Goal: Communication & Community: Answer question/provide support

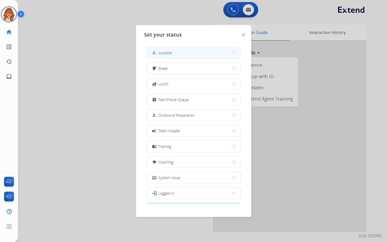
click at [195, 52] on button "how_to_reg Available" at bounding box center [193, 52] width 93 height 11
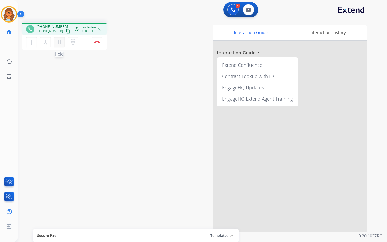
click at [59, 42] on mat-icon "pause" at bounding box center [59, 42] width 6 height 6
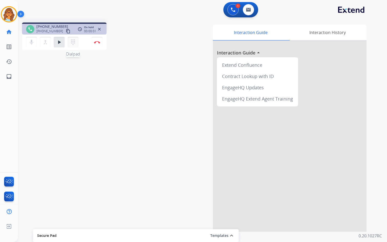
click at [73, 40] on mat-icon "dialpad" at bounding box center [73, 42] width 6 height 6
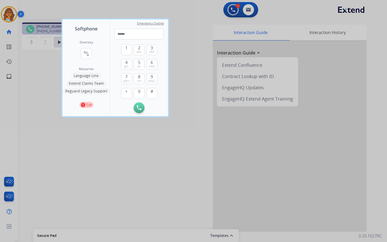
click at [82, 75] on button "Language Line" at bounding box center [86, 76] width 30 height 6
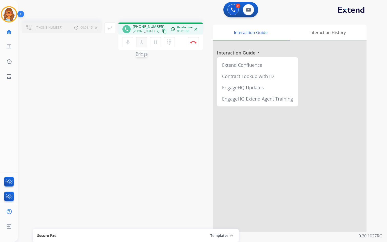
click at [141, 44] on mat-icon "merge_type" at bounding box center [141, 42] width 6 height 6
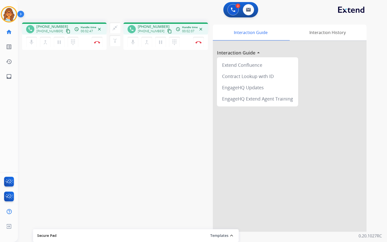
click at [65, 32] on button "content_copy" at bounding box center [68, 31] width 6 height 6
click at [102, 44] on button "Disconnect" at bounding box center [97, 42] width 11 height 11
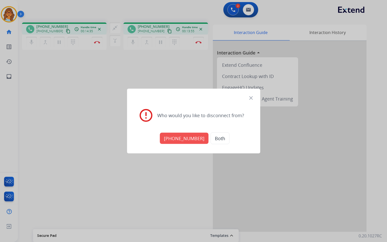
click at [183, 139] on button "+18005568467" at bounding box center [184, 138] width 49 height 11
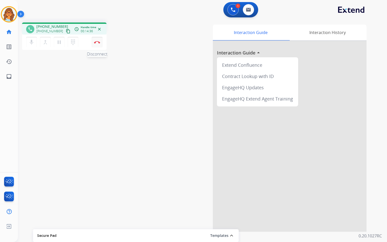
click at [94, 43] on img at bounding box center [97, 42] width 6 height 3
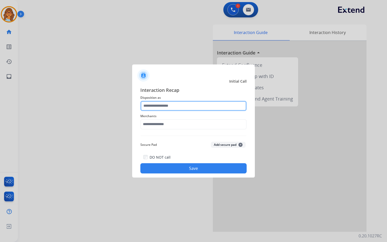
click at [154, 105] on input "text" at bounding box center [193, 106] width 106 height 10
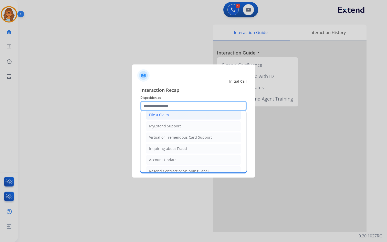
scroll to position [51, 0]
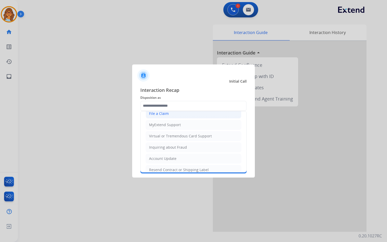
click at [157, 114] on div "File a Claim" at bounding box center [159, 113] width 20 height 5
type input "**********"
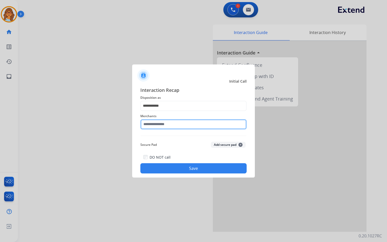
click at [165, 124] on input "text" at bounding box center [193, 124] width 106 height 10
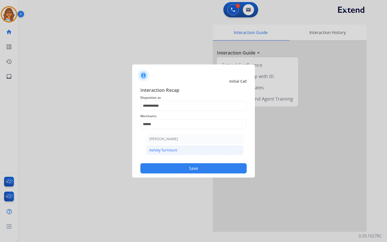
click at [167, 152] on div "Ashley furniture" at bounding box center [163, 150] width 28 height 5
type input "**********"
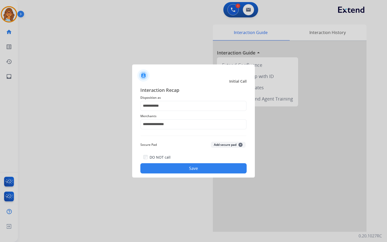
click at [197, 170] on button "Save" at bounding box center [193, 168] width 106 height 10
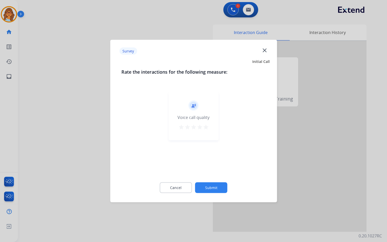
click at [205, 125] on mat-icon "star" at bounding box center [206, 127] width 6 height 6
click at [217, 188] on button "Submit" at bounding box center [211, 188] width 32 height 11
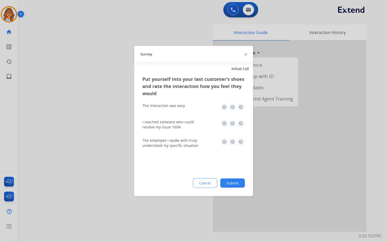
click at [241, 108] on img at bounding box center [241, 107] width 8 height 8
click at [241, 123] on img at bounding box center [241, 124] width 8 height 8
click at [242, 142] on img at bounding box center [241, 142] width 8 height 8
click at [235, 182] on button "Submit" at bounding box center [232, 183] width 25 height 9
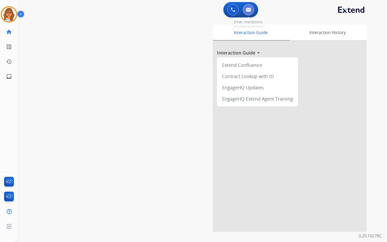
click at [251, 8] on button at bounding box center [248, 9] width 11 height 11
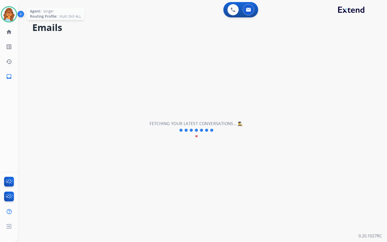
click at [9, 15] on img at bounding box center [9, 14] width 14 height 14
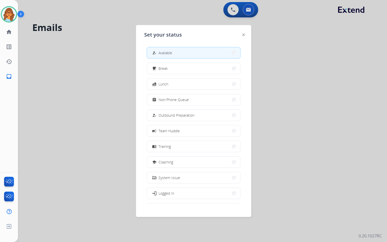
click at [116, 100] on div at bounding box center [193, 121] width 387 height 242
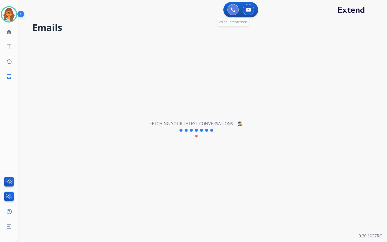
click at [234, 10] on img at bounding box center [233, 9] width 5 height 5
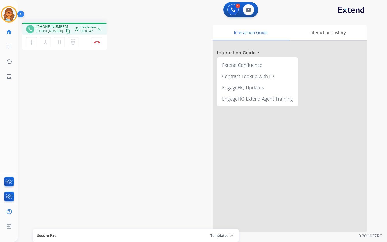
click at [66, 30] on mat-icon "content_copy" at bounding box center [68, 31] width 5 height 5
click at [59, 44] on mat-icon "pause" at bounding box center [59, 42] width 6 height 6
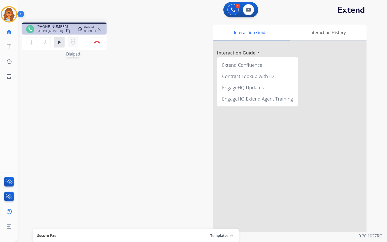
click at [73, 43] on mat-icon "dialpad" at bounding box center [73, 42] width 6 height 6
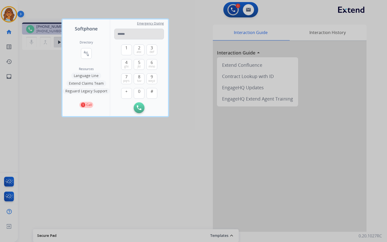
click at [140, 33] on input "tel" at bounding box center [139, 34] width 50 height 11
click at [139, 79] on span "tuv" at bounding box center [139, 81] width 4 height 4
click at [138, 78] on span "8" at bounding box center [139, 77] width 2 height 6
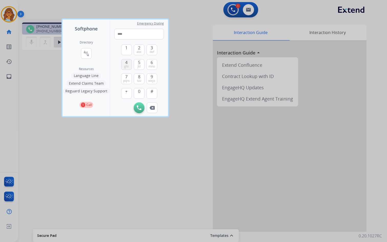
click at [125, 65] on span "ghi" at bounding box center [126, 67] width 4 height 4
click at [140, 80] on span "tuv" at bounding box center [139, 81] width 4 height 4
click at [140, 94] on button "0" at bounding box center [139, 93] width 11 height 11
click at [140, 50] on span "abc" at bounding box center [138, 52] width 5 height 4
click at [126, 63] on span "4" at bounding box center [126, 62] width 2 height 6
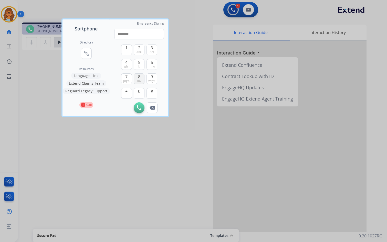
click at [142, 80] on button "8 tuv" at bounding box center [139, 78] width 11 height 11
type input "**********"
click at [137, 108] on img at bounding box center [139, 107] width 5 height 5
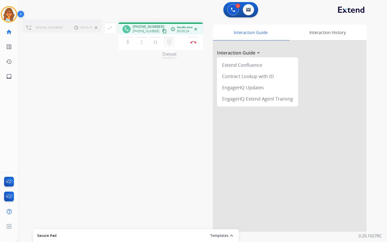
click at [171, 41] on mat-icon "dialpad" at bounding box center [169, 42] width 6 height 6
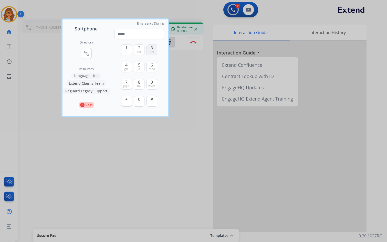
click at [151, 48] on span "3" at bounding box center [152, 48] width 2 height 6
type input "*"
click at [182, 74] on div at bounding box center [193, 121] width 387 height 242
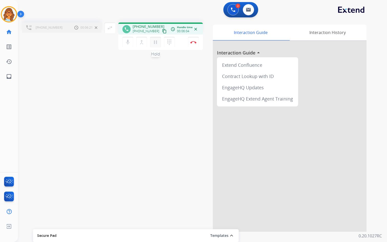
click at [156, 42] on mat-icon "pause" at bounding box center [155, 42] width 6 height 6
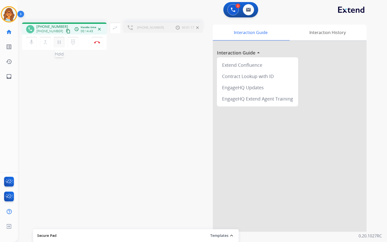
click at [60, 43] on mat-icon "pause" at bounding box center [59, 42] width 6 height 6
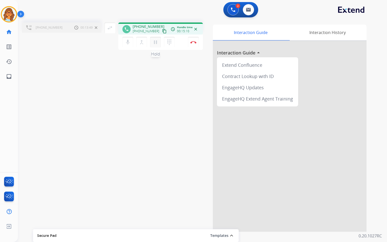
click at [157, 45] on mat-icon "pause" at bounding box center [155, 42] width 6 height 6
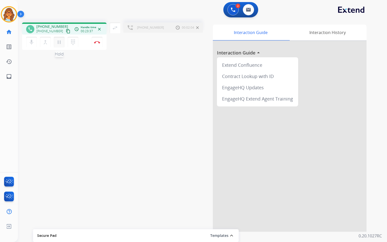
click at [60, 43] on mat-icon "pause" at bounding box center [59, 42] width 6 height 6
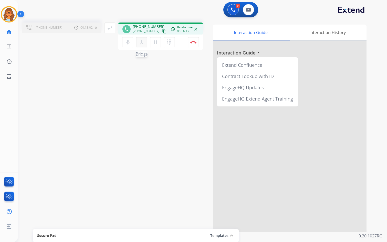
click at [141, 43] on mat-icon "merge_type" at bounding box center [141, 42] width 6 height 6
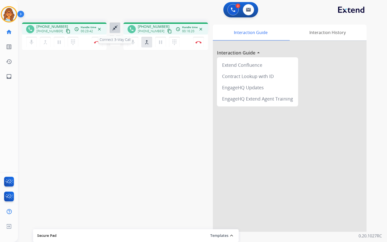
click at [114, 27] on mat-icon "close_fullscreen" at bounding box center [115, 28] width 6 height 6
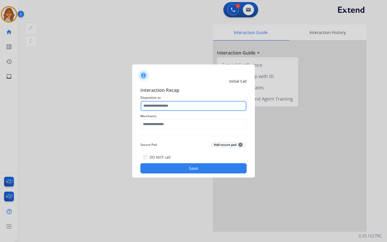
click at [154, 104] on input "text" at bounding box center [193, 106] width 106 height 10
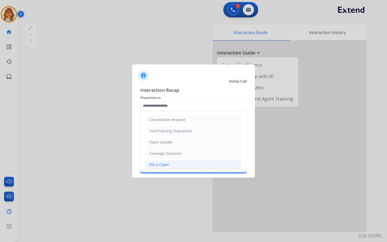
click at [172, 163] on li "File a Claim" at bounding box center [193, 165] width 95 height 10
type input "**********"
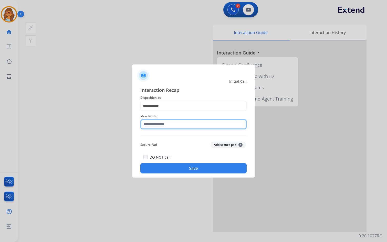
click at [167, 123] on input "text" at bounding box center [193, 124] width 106 height 10
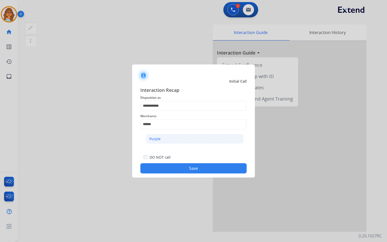
click at [154, 140] on div "Purple" at bounding box center [154, 138] width 11 height 5
type input "******"
click at [193, 163] on div "DO NOT call Save" at bounding box center [193, 163] width 106 height 19
click at [193, 171] on button "Save" at bounding box center [193, 168] width 106 height 10
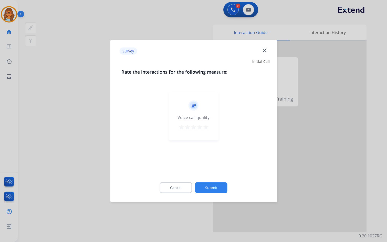
click at [207, 127] on mat-icon "star" at bounding box center [206, 127] width 6 height 6
click at [210, 188] on button "Submit" at bounding box center [211, 188] width 32 height 11
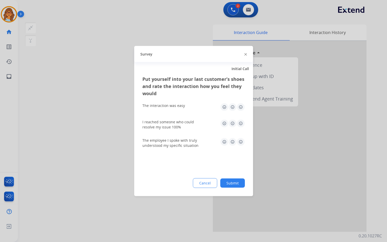
click at [241, 106] on img at bounding box center [241, 107] width 8 height 8
click at [240, 122] on img at bounding box center [241, 124] width 8 height 8
click at [240, 141] on img at bounding box center [241, 142] width 8 height 8
click at [238, 182] on button "Submit" at bounding box center [232, 183] width 25 height 9
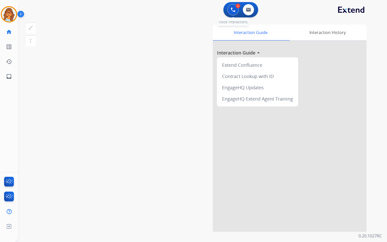
click at [232, 9] on img at bounding box center [233, 9] width 5 height 5
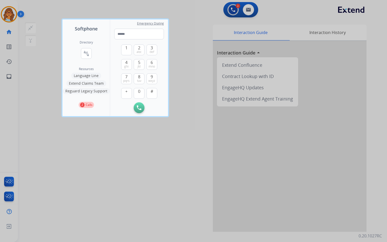
click at [186, 66] on div at bounding box center [193, 121] width 387 height 242
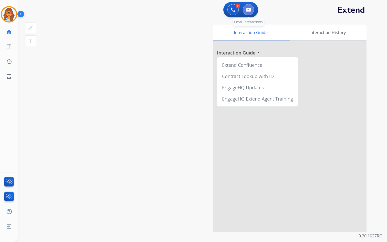
click at [251, 7] on button at bounding box center [248, 9] width 11 height 11
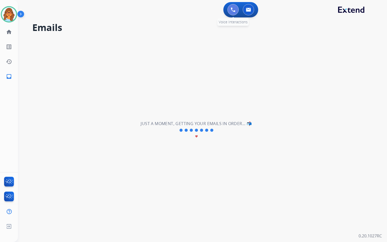
click at [231, 10] on img at bounding box center [233, 9] width 5 height 5
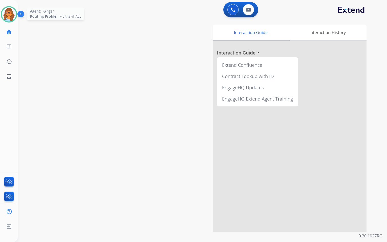
click at [8, 14] on img at bounding box center [9, 14] width 14 height 14
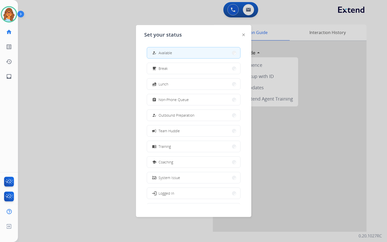
click at [81, 34] on div at bounding box center [193, 121] width 387 height 242
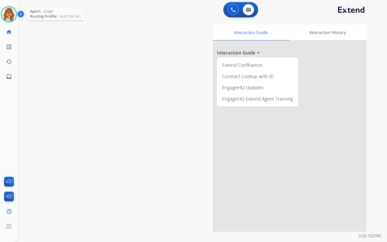
click at [10, 15] on img at bounding box center [9, 14] width 14 height 14
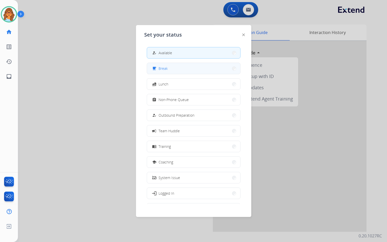
click at [161, 66] on span "Break" at bounding box center [162, 68] width 9 height 5
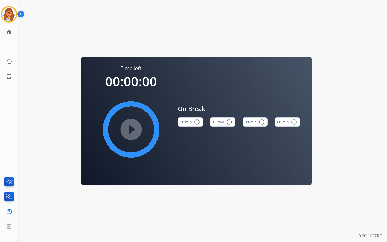
click at [140, 34] on div "Time left 00:00:00 play_circle_filled On Break 10 min radio_button_unchecked 15…" at bounding box center [196, 121] width 357 height 242
click at [10, 14] on img at bounding box center [9, 14] width 14 height 14
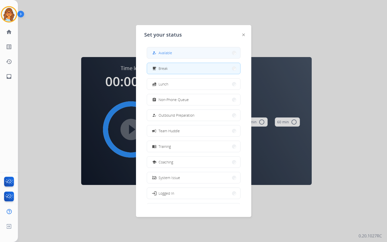
click at [165, 48] on button "how_to_reg Available" at bounding box center [193, 52] width 93 height 11
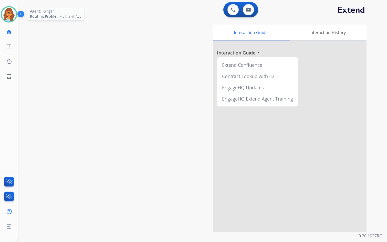
click at [14, 14] on img at bounding box center [9, 14] width 14 height 14
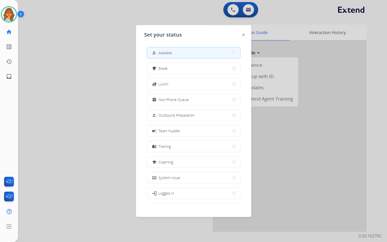
click at [47, 73] on div at bounding box center [193, 121] width 387 height 242
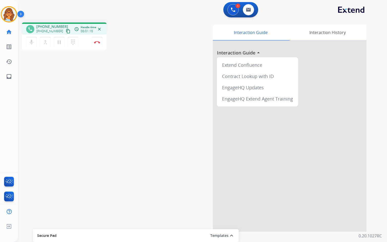
click at [66, 31] on mat-icon "content_copy" at bounding box center [68, 31] width 5 height 5
click at [95, 43] on img at bounding box center [97, 42] width 6 height 3
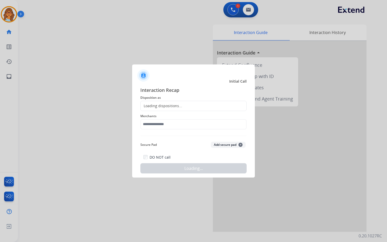
click at [173, 104] on div "Loading dispositions..." at bounding box center [161, 105] width 41 height 5
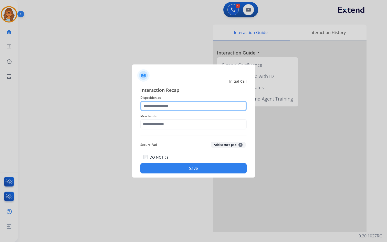
click at [173, 109] on input "text" at bounding box center [193, 106] width 106 height 10
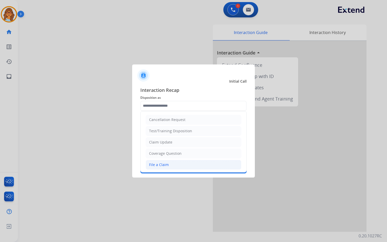
click at [160, 163] on div "File a Claim" at bounding box center [159, 164] width 20 height 5
type input "**********"
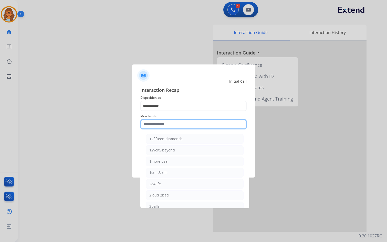
click at [173, 127] on input "text" at bounding box center [193, 124] width 106 height 10
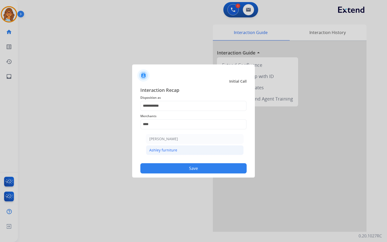
click at [173, 152] on div "Ashley furniture" at bounding box center [163, 150] width 28 height 5
type input "**********"
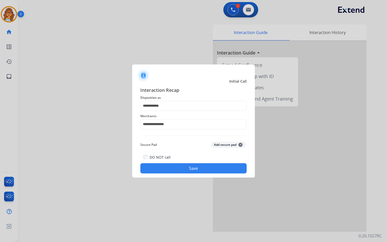
click at [187, 168] on button "Save" at bounding box center [193, 168] width 106 height 10
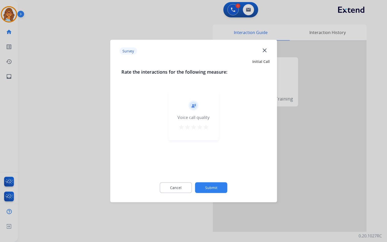
click at [207, 128] on mat-icon "star" at bounding box center [206, 127] width 6 height 6
click at [207, 191] on button "Submit" at bounding box center [211, 188] width 32 height 11
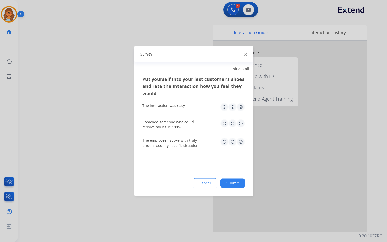
click at [236, 183] on button "Submit" at bounding box center [232, 183] width 25 height 9
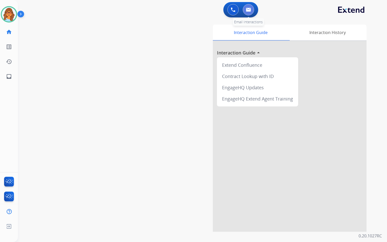
click at [248, 10] on img at bounding box center [248, 10] width 5 height 4
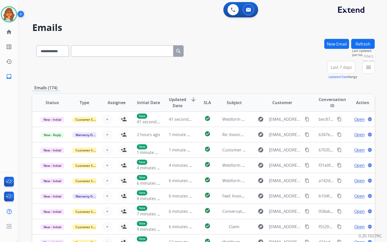
click at [367, 69] on mat-icon "menu" at bounding box center [368, 67] width 6 height 6
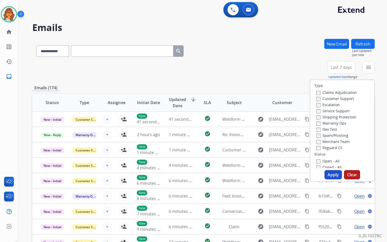
click at [340, 98] on label "Customer Support" at bounding box center [335, 98] width 38 height 5
click at [338, 117] on label "Shipping Protection" at bounding box center [336, 117] width 40 height 5
click at [331, 150] on label "Reguard CS" at bounding box center [329, 147] width 26 height 5
click at [326, 161] on label "Open - All" at bounding box center [327, 161] width 23 height 5
click at [329, 174] on button "Apply" at bounding box center [332, 174] width 17 height 9
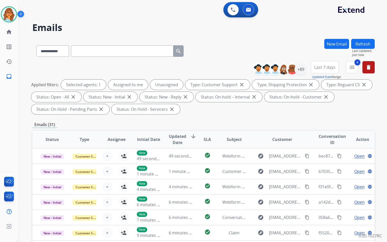
click at [330, 67] on span "Last 7 days" at bounding box center [324, 67] width 21 height 2
click at [324, 127] on div "Last 90 days" at bounding box center [323, 130] width 28 height 8
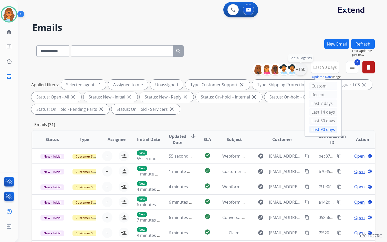
click at [302, 71] on div "+150" at bounding box center [300, 69] width 12 height 12
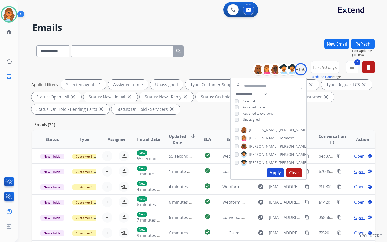
click at [253, 120] on span "Unassigned" at bounding box center [251, 120] width 17 height 4
click at [271, 175] on button "Apply" at bounding box center [274, 172] width 17 height 9
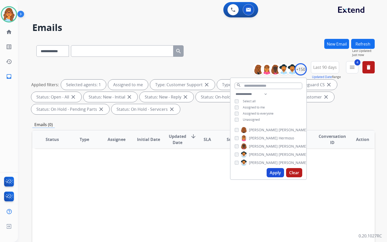
click at [233, 67] on div "**********" at bounding box center [203, 88] width 342 height 55
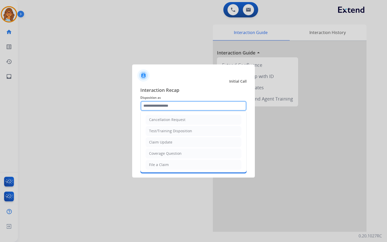
click at [168, 108] on input "text" at bounding box center [193, 106] width 106 height 10
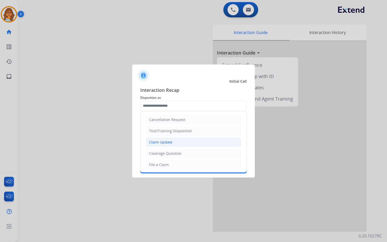
click at [165, 144] on div "Claim Update" at bounding box center [160, 142] width 23 height 5
type input "**********"
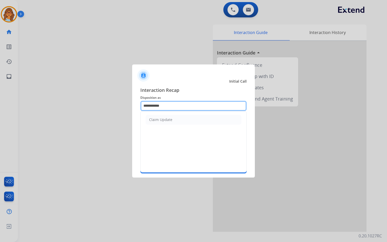
drag, startPoint x: 170, startPoint y: 105, endPoint x: 130, endPoint y: 109, distance: 39.8
click at [0, 109] on app-contact-recap-modal "**********" at bounding box center [0, 121] width 0 height 242
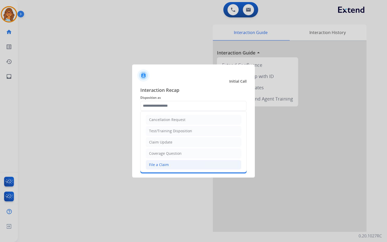
click at [177, 165] on li "File a Claim" at bounding box center [193, 165] width 95 height 10
type input "**********"
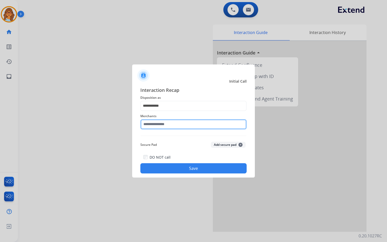
click at [182, 125] on input "text" at bounding box center [193, 124] width 106 height 10
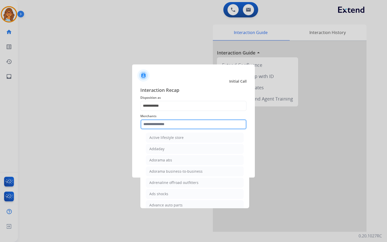
scroll to position [128, 0]
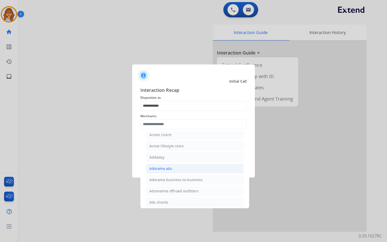
click at [163, 166] on div "Adorama abs" at bounding box center [160, 168] width 23 height 5
type input "**********"
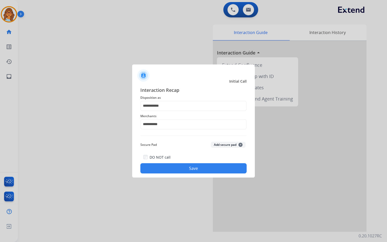
click at [190, 167] on button "Save" at bounding box center [193, 168] width 106 height 10
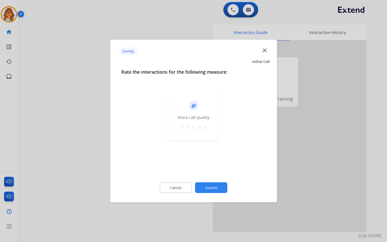
click at [206, 127] on mat-icon "star" at bounding box center [206, 127] width 6 height 6
click at [209, 186] on button "Submit" at bounding box center [211, 188] width 32 height 11
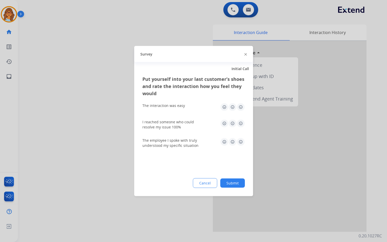
click at [241, 106] on img at bounding box center [241, 107] width 8 height 8
click at [241, 125] on img at bounding box center [241, 124] width 8 height 8
click at [241, 144] on img at bounding box center [241, 142] width 8 height 8
click at [232, 184] on button "Submit" at bounding box center [232, 183] width 25 height 9
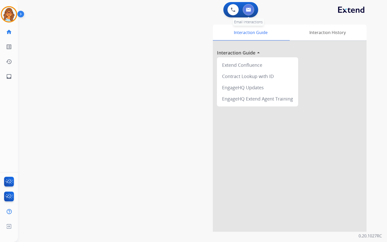
click at [248, 10] on img at bounding box center [248, 10] width 5 height 4
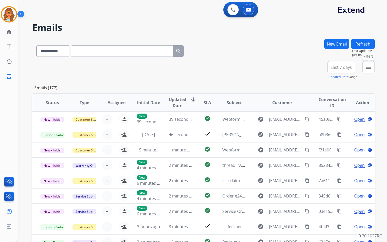
click at [369, 67] on mat-icon "menu" at bounding box center [368, 67] width 6 height 6
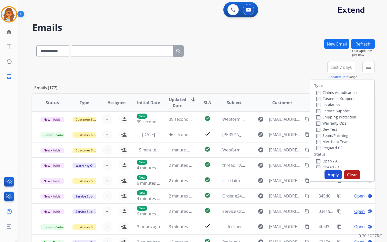
click at [322, 98] on label "Customer Support" at bounding box center [335, 98] width 38 height 5
click at [324, 116] on label "Shipping Protection" at bounding box center [336, 117] width 40 height 5
click at [329, 148] on label "Reguard CS" at bounding box center [329, 147] width 26 height 5
click at [334, 175] on button "Apply" at bounding box center [332, 174] width 17 height 9
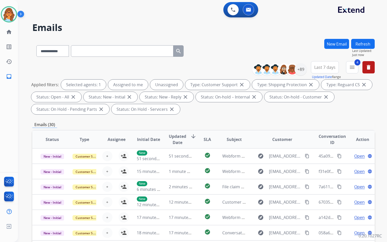
click at [327, 68] on span "Last 7 days" at bounding box center [324, 67] width 21 height 2
click at [322, 130] on div "Last 90 days" at bounding box center [323, 130] width 28 height 8
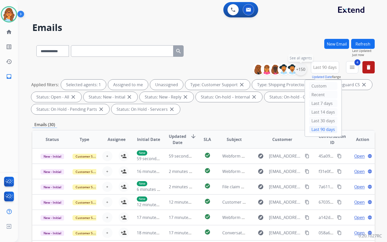
click at [300, 70] on div "+150" at bounding box center [300, 69] width 12 height 12
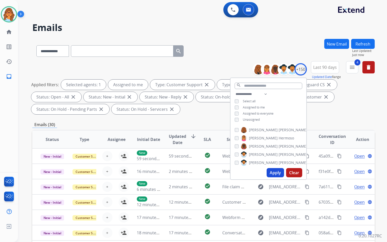
click at [272, 170] on button "Apply" at bounding box center [274, 172] width 17 height 9
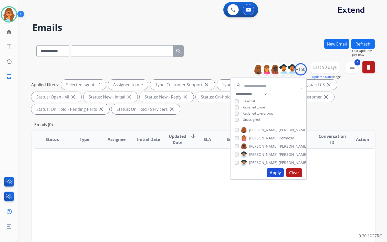
click at [219, 178] on div "Status Type Assignee Initial Date Updated Date arrow_downward SLA Subject Custo…" at bounding box center [203, 216] width 342 height 172
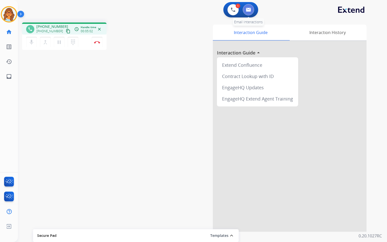
click at [248, 9] on img at bounding box center [248, 10] width 5 height 4
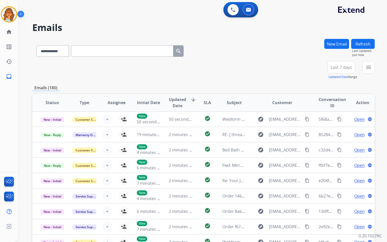
click at [90, 52] on input "text" at bounding box center [122, 51] width 102 height 12
paste input "**********"
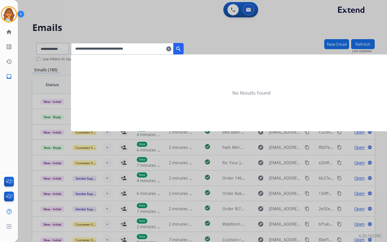
type input "**********"
click at [182, 50] on mat-icon "search" at bounding box center [178, 49] width 6 height 6
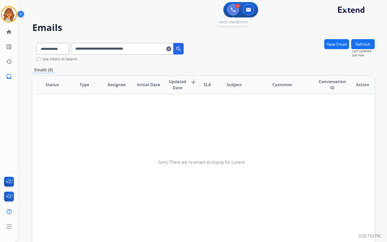
click at [236, 11] on button at bounding box center [232, 9] width 11 height 11
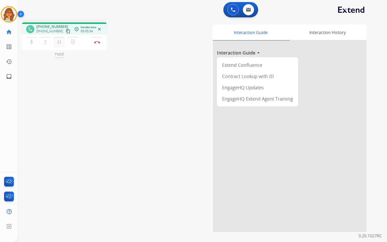
click at [61, 43] on mat-icon "pause" at bounding box center [59, 42] width 6 height 6
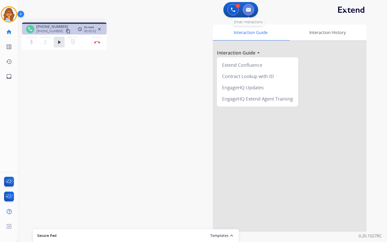
click at [251, 10] on button at bounding box center [248, 9] width 11 height 11
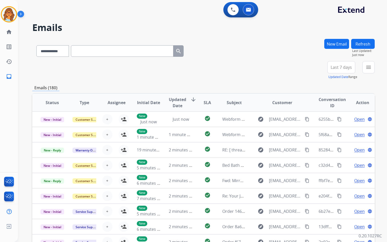
click at [84, 50] on input "text" at bounding box center [122, 51] width 102 height 12
paste input "**********"
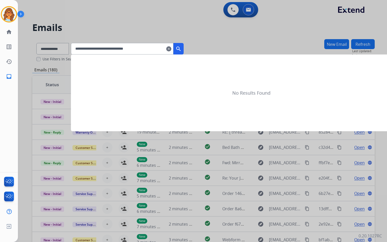
type input "**********"
click at [65, 47] on div at bounding box center [193, 121] width 387 height 242
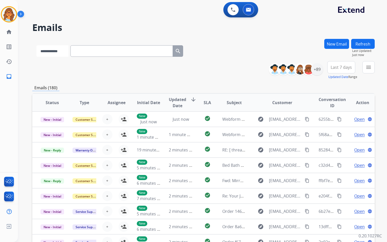
click at [64, 51] on select "**********" at bounding box center [52, 51] width 32 height 12
select select "**********"
click at [36, 45] on select "**********" at bounding box center [52, 51] width 32 height 12
paste input "**********"
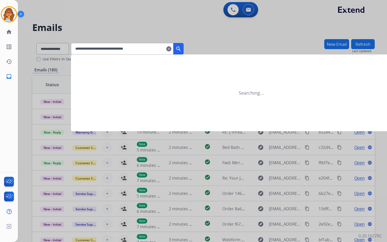
click at [182, 50] on mat-icon "search" at bounding box center [178, 49] width 6 height 6
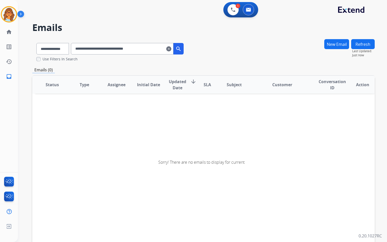
click at [159, 47] on input "**********" at bounding box center [122, 49] width 102 height 12
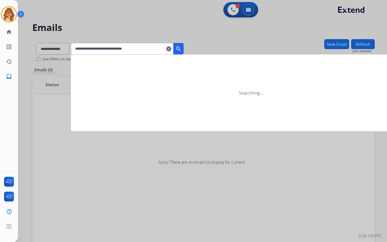
type input "**********"
click at [182, 50] on mat-icon "search" at bounding box center [178, 49] width 6 height 6
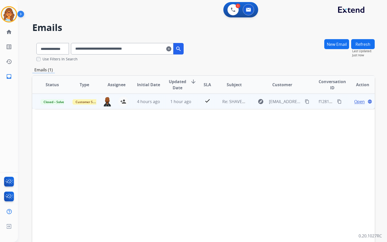
click at [354, 103] on span "Open" at bounding box center [359, 102] width 10 height 6
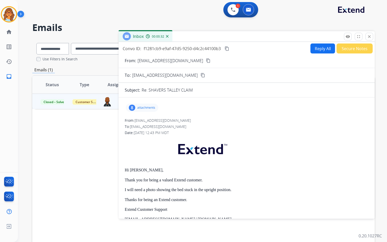
click at [133, 108] on div "8" at bounding box center [132, 108] width 6 height 6
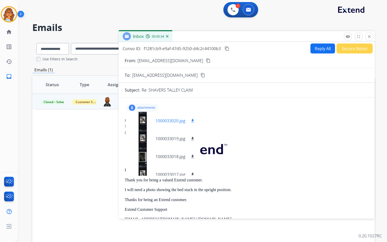
click at [143, 120] on div at bounding box center [143, 121] width 26 height 18
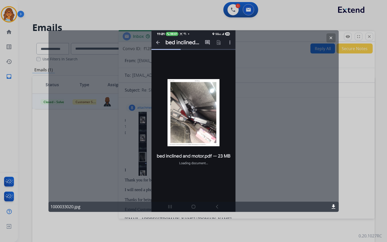
click at [332, 36] on mat-icon "clear" at bounding box center [330, 38] width 5 height 5
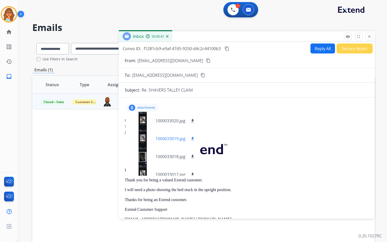
click at [145, 140] on div at bounding box center [143, 139] width 26 height 18
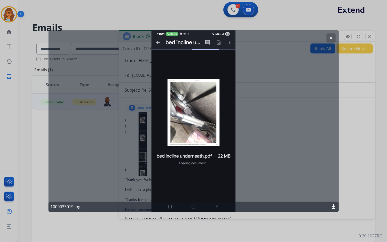
click at [142, 147] on div "clear 1000033019.jpg download" at bounding box center [193, 121] width 290 height 182
click at [331, 37] on mat-icon "clear" at bounding box center [330, 38] width 5 height 5
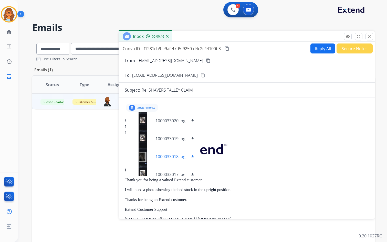
click at [141, 154] on div at bounding box center [143, 157] width 26 height 18
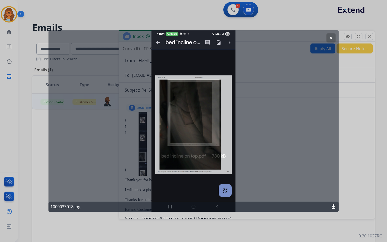
click at [332, 38] on mat-icon "clear" at bounding box center [330, 38] width 5 height 5
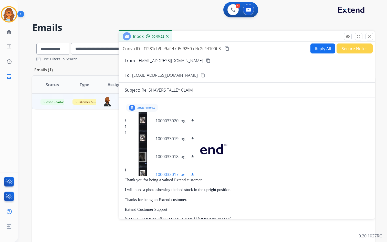
click at [142, 173] on div at bounding box center [143, 175] width 26 height 18
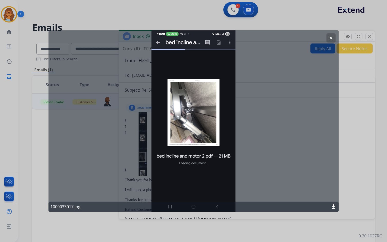
click at [329, 37] on mat-icon "clear" at bounding box center [330, 38] width 5 height 5
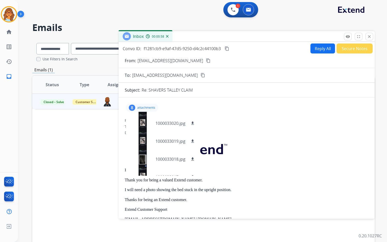
scroll to position [79, 0]
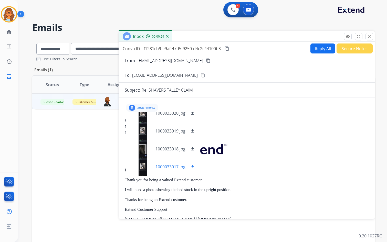
click at [141, 167] on div at bounding box center [143, 167] width 26 height 18
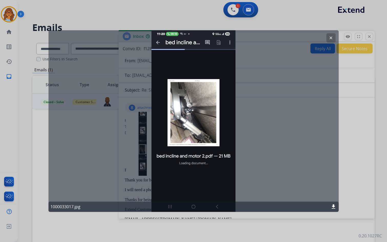
click at [330, 38] on mat-icon "clear" at bounding box center [330, 38] width 5 height 5
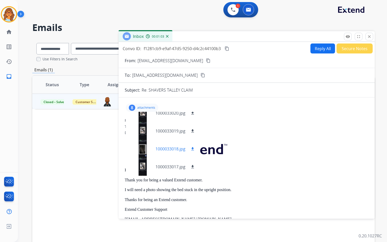
click at [143, 149] on div at bounding box center [143, 149] width 26 height 18
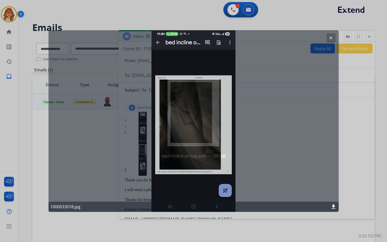
click at [331, 37] on mat-icon "clear" at bounding box center [330, 38] width 5 height 5
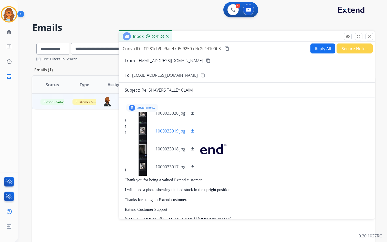
click at [142, 130] on div at bounding box center [143, 131] width 26 height 18
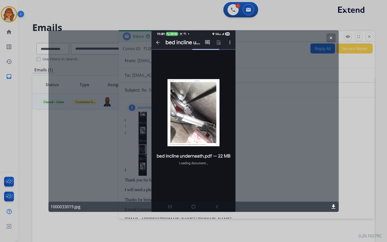
click at [332, 37] on mat-icon "clear" at bounding box center [330, 38] width 5 height 5
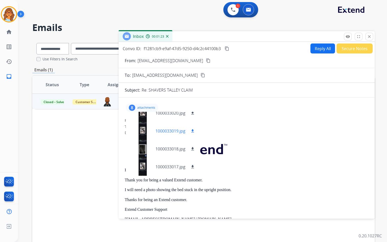
click at [143, 130] on div at bounding box center [143, 131] width 26 height 18
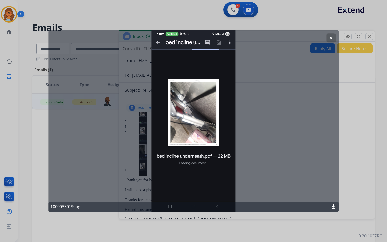
click at [329, 38] on mat-icon "clear" at bounding box center [330, 38] width 5 height 5
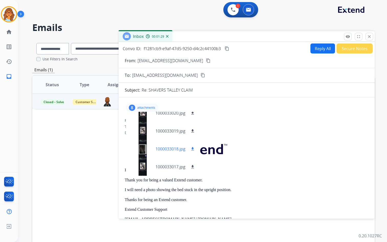
click at [142, 150] on div at bounding box center [143, 149] width 26 height 18
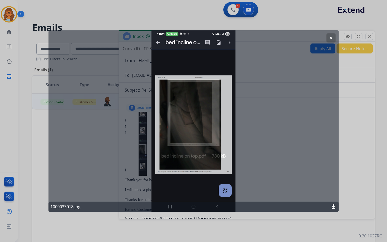
click at [329, 37] on mat-icon "clear" at bounding box center [330, 38] width 5 height 5
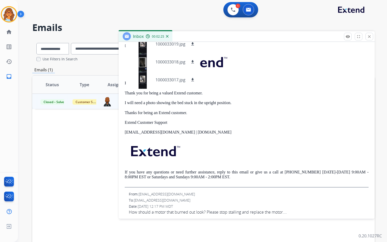
scroll to position [0, 0]
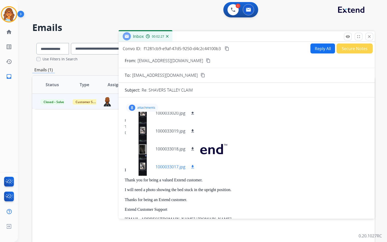
click at [141, 168] on div at bounding box center [143, 167] width 26 height 18
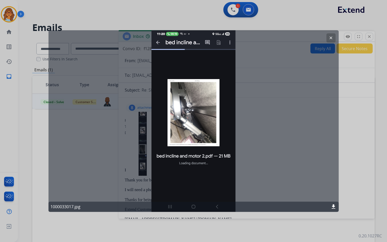
drag, startPoint x: 330, startPoint y: 37, endPoint x: 327, endPoint y: 40, distance: 4.4
click at [330, 36] on mat-icon "clear" at bounding box center [330, 38] width 5 height 5
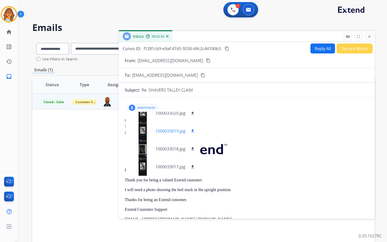
click at [140, 131] on div at bounding box center [143, 131] width 26 height 18
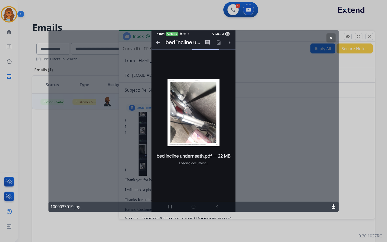
click at [332, 38] on mat-icon "clear" at bounding box center [330, 38] width 5 height 5
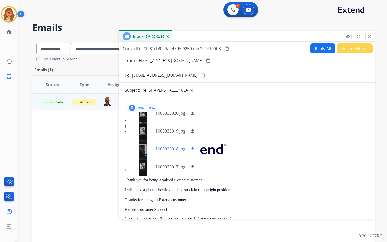
click at [142, 149] on div at bounding box center [143, 149] width 26 height 18
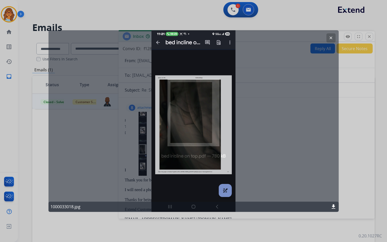
click at [204, 131] on div "clear 1000033018.jpg download" at bounding box center [193, 121] width 290 height 182
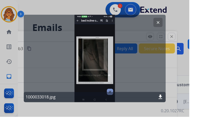
scroll to position [79, 0]
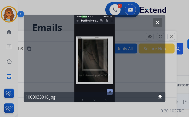
click at [158, 23] on mat-icon "clear" at bounding box center [158, 22] width 5 height 5
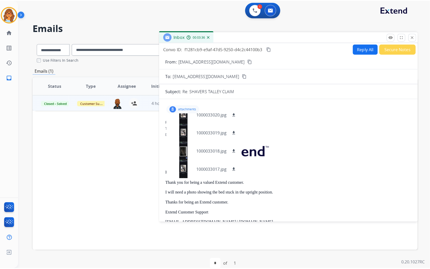
scroll to position [79, 0]
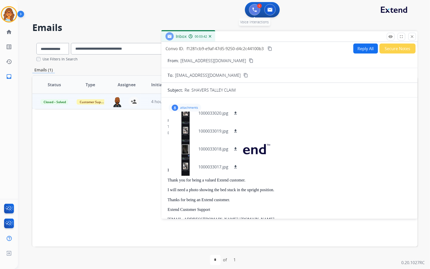
click at [257, 9] on button at bounding box center [254, 9] width 11 height 11
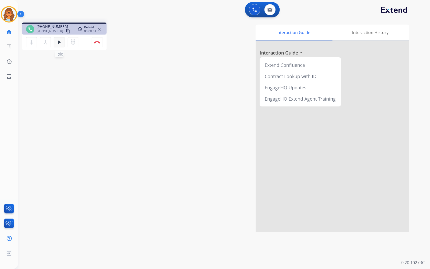
click at [58, 43] on mat-icon "play_arrow" at bounding box center [59, 42] width 6 height 6
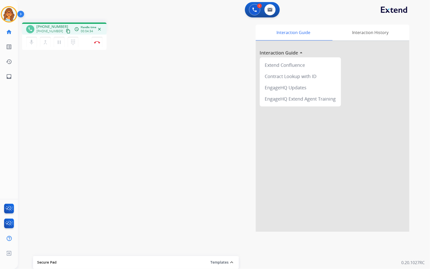
drag, startPoint x: 178, startPoint y: 24, endPoint x: 449, endPoint y: 109, distance: 283.6
click at [387, 109] on html "Outbound call Quit Outbound call Quit Schedule interaction + Add to my list Cus…" at bounding box center [215, 134] width 430 height 269
click at [99, 43] on img at bounding box center [97, 42] width 6 height 3
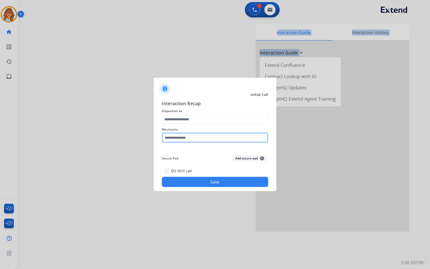
click at [186, 138] on input "text" at bounding box center [215, 138] width 106 height 10
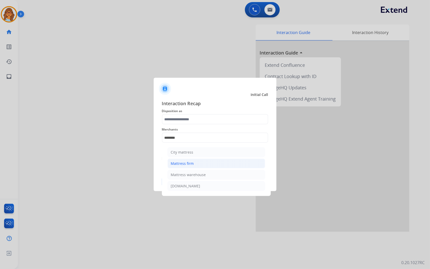
click at [203, 163] on li "Mattress firm" at bounding box center [216, 164] width 98 height 10
type input "**********"
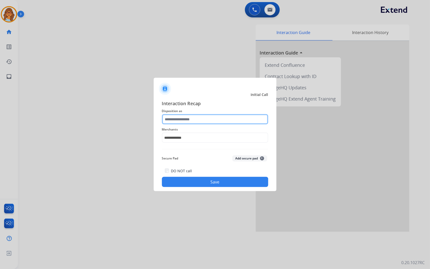
click at [185, 121] on input "text" at bounding box center [215, 119] width 106 height 10
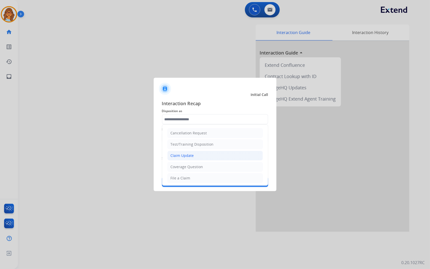
click at [186, 157] on div "Claim Update" at bounding box center [181, 155] width 23 height 5
type input "**********"
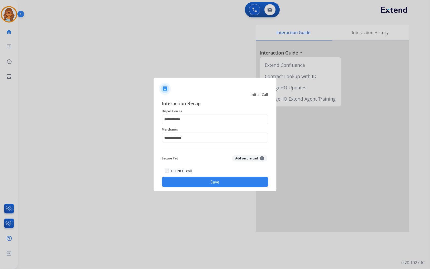
click at [209, 180] on button "Save" at bounding box center [215, 182] width 106 height 10
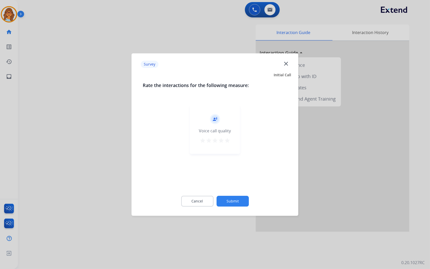
click at [229, 140] on mat-icon "star" at bounding box center [227, 140] width 6 height 6
click at [238, 201] on button "Submit" at bounding box center [232, 201] width 32 height 11
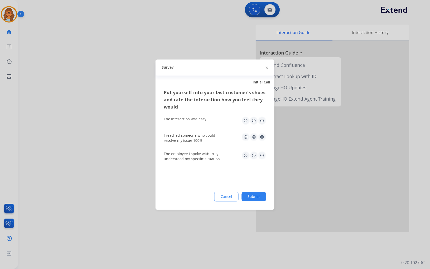
click at [262, 197] on button "Submit" at bounding box center [253, 196] width 25 height 9
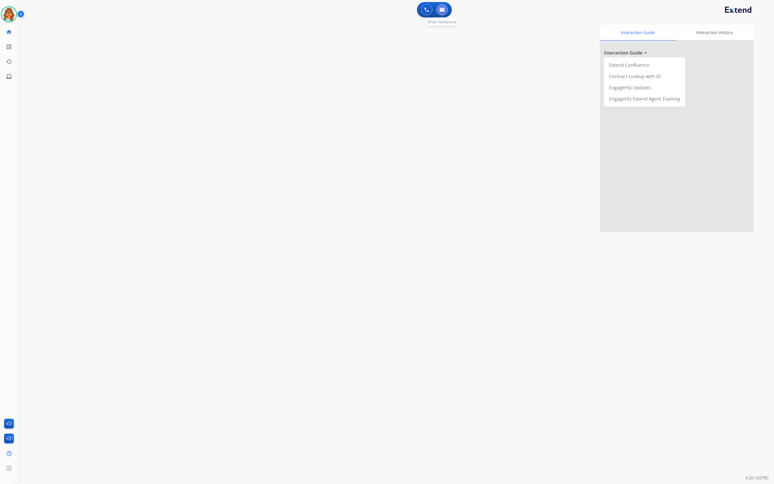
click at [387, 12] on button at bounding box center [441, 9] width 11 height 11
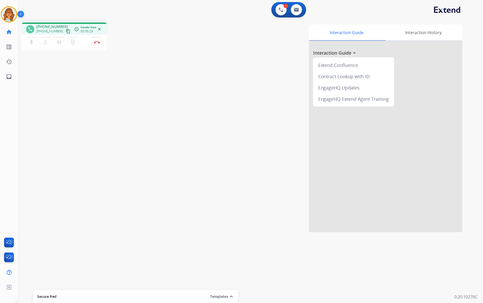
click at [66, 31] on mat-icon "content_copy" at bounding box center [68, 31] width 5 height 5
click at [92, 115] on div "phone +18588295699 +18588295699 content_copy access_time Call metrics Queue 00:…" at bounding box center [244, 125] width 453 height 214
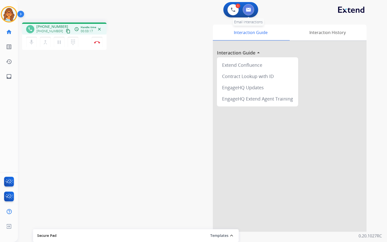
click at [247, 9] on img at bounding box center [248, 10] width 5 height 4
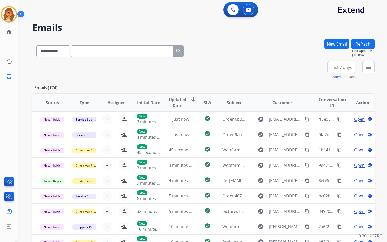
click at [343, 42] on button "New Email" at bounding box center [336, 44] width 25 height 10
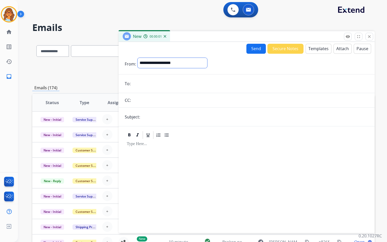
click at [157, 58] on select "**********" at bounding box center [172, 63] width 70 height 10
select select "**********"
click at [137, 58] on select "**********" at bounding box center [172, 63] width 70 height 10
click at [137, 84] on input "email" at bounding box center [250, 84] width 236 height 10
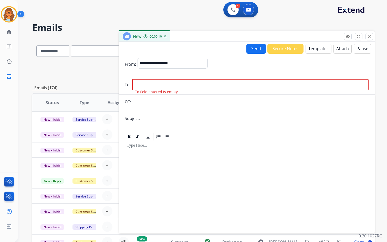
click at [138, 85] on input "email" at bounding box center [250, 84] width 236 height 11
paste input "**********"
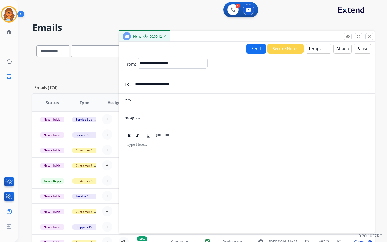
type input "**********"
click at [152, 117] on input "text" at bounding box center [255, 117] width 227 height 10
type input "**********"
click at [319, 51] on button "Templates" at bounding box center [318, 49] width 26 height 10
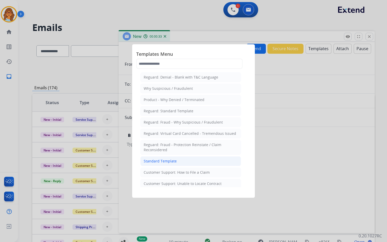
click at [173, 162] on div "Standard Template" at bounding box center [160, 161] width 33 height 5
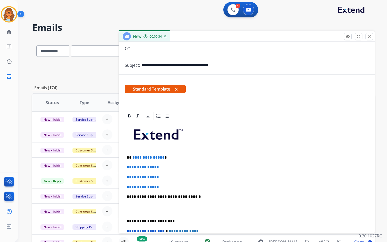
scroll to position [102, 0]
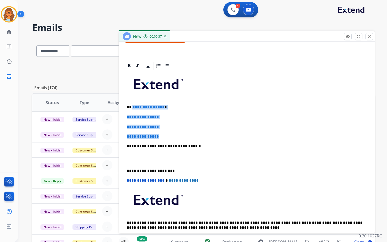
drag, startPoint x: 166, startPoint y: 137, endPoint x: 132, endPoint y: 108, distance: 45.0
click at [132, 108] on div "**********" at bounding box center [247, 158] width 244 height 176
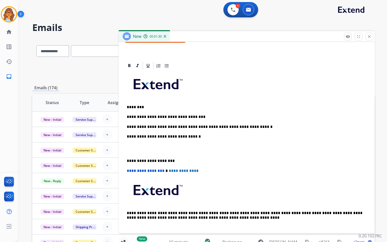
click at [210, 125] on p "**********" at bounding box center [245, 127] width 236 height 5
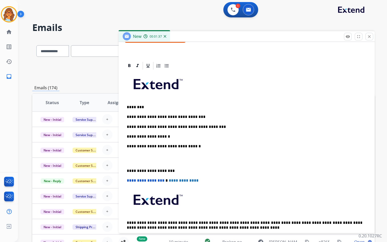
click at [127, 153] on div "**********" at bounding box center [247, 158] width 244 height 176
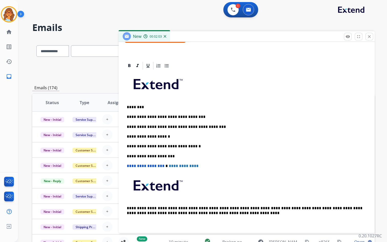
click at [167, 136] on p "**********" at bounding box center [245, 136] width 236 height 5
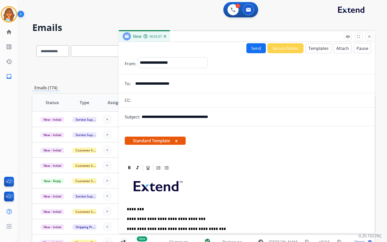
scroll to position [0, 0]
click at [252, 48] on button "Send" at bounding box center [255, 49] width 19 height 10
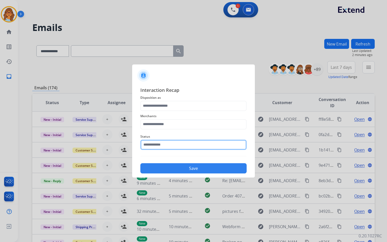
click at [153, 143] on input "text" at bounding box center [193, 145] width 106 height 10
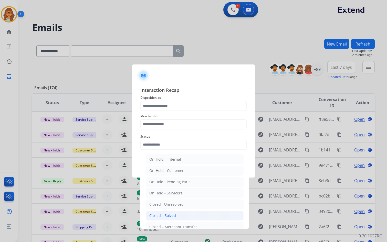
click at [158, 217] on div "Closed – Solved" at bounding box center [162, 215] width 27 height 5
type input "**********"
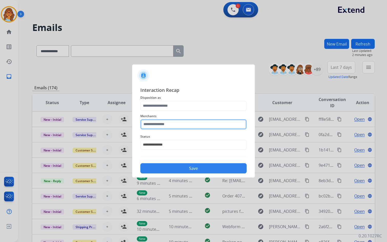
click at [178, 125] on input "text" at bounding box center [193, 124] width 106 height 10
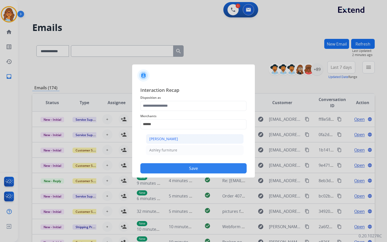
click at [182, 138] on li "[PERSON_NAME]" at bounding box center [195, 139] width 98 height 10
type input "**********"
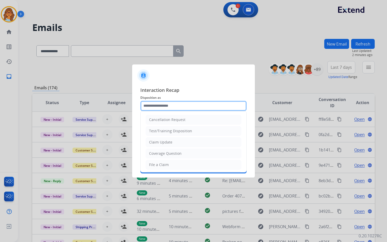
click at [175, 106] on input "text" at bounding box center [193, 106] width 106 height 10
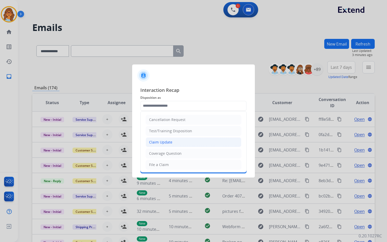
click at [175, 142] on li "Claim Update" at bounding box center [193, 142] width 95 height 10
type input "**********"
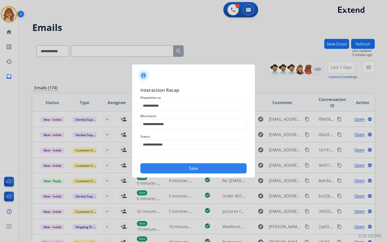
click at [196, 172] on button "Save" at bounding box center [193, 168] width 106 height 10
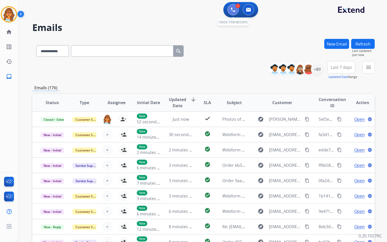
click at [233, 10] on img at bounding box center [233, 9] width 5 height 5
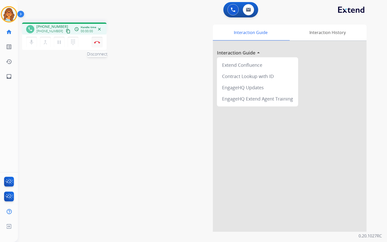
click at [96, 42] on img at bounding box center [97, 42] width 6 height 3
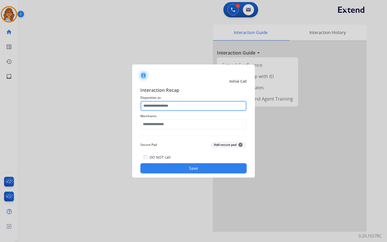
click at [168, 107] on input "text" at bounding box center [193, 106] width 106 height 10
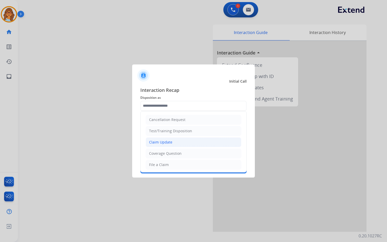
click at [167, 142] on div "Claim Update" at bounding box center [160, 142] width 23 height 5
type input "**********"
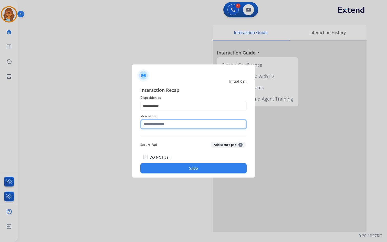
click at [163, 122] on input "text" at bounding box center [193, 124] width 106 height 10
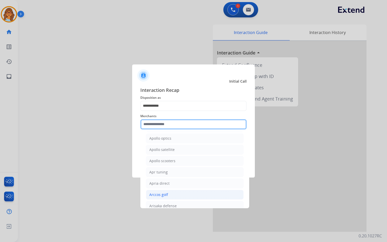
scroll to position [717, 0]
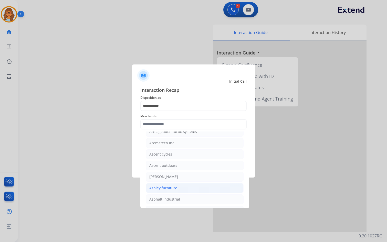
click at [162, 186] on div "Ashley furniture" at bounding box center [163, 188] width 28 height 5
type input "**********"
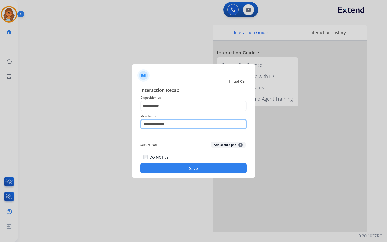
drag, startPoint x: 162, startPoint y: 126, endPoint x: 167, endPoint y: 125, distance: 5.4
click at [162, 125] on input "**********" at bounding box center [193, 124] width 106 height 10
drag, startPoint x: 174, startPoint y: 125, endPoint x: 110, endPoint y: 125, distance: 64.3
click at [0, 125] on app-contact-recap-modal "**********" at bounding box center [0, 121] width 0 height 242
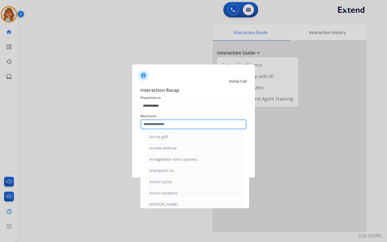
scroll to position [691, 0]
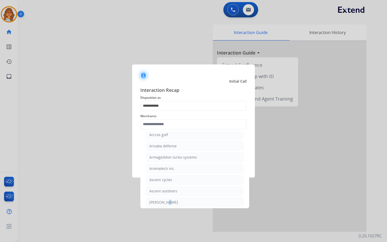
click at [163, 203] on div "[PERSON_NAME]" at bounding box center [163, 202] width 29 height 5
type input "**********"
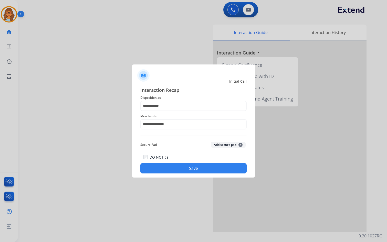
click at [192, 169] on button "Save" at bounding box center [193, 168] width 106 height 10
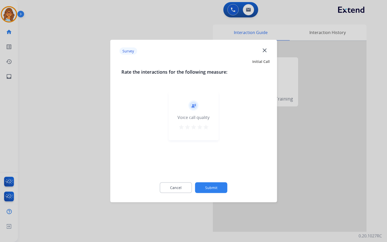
click at [206, 128] on mat-icon "star" at bounding box center [206, 127] width 6 height 6
click at [207, 187] on button "Submit" at bounding box center [211, 188] width 32 height 11
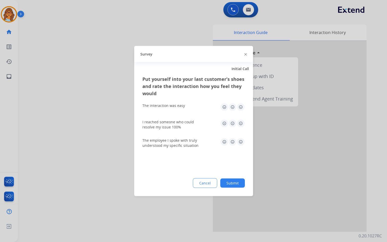
click at [244, 105] on img at bounding box center [241, 107] width 8 height 8
click at [238, 124] on img at bounding box center [241, 124] width 8 height 8
click at [242, 142] on img at bounding box center [241, 142] width 8 height 8
click at [234, 183] on button "Submit" at bounding box center [232, 183] width 25 height 9
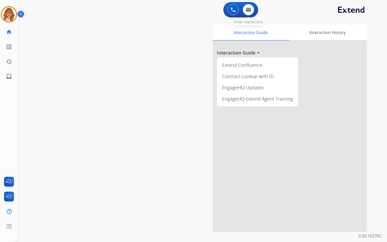
click at [254, 5] on div "0 Email Interactions" at bounding box center [248, 9] width 15 height 11
click at [246, 9] on img at bounding box center [248, 10] width 5 height 4
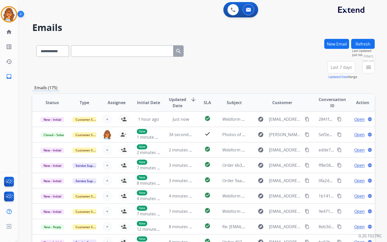
click at [371, 67] on button "menu Filters" at bounding box center [368, 67] width 12 height 12
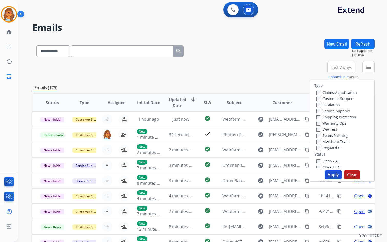
click at [337, 100] on label "Customer Support" at bounding box center [335, 98] width 38 height 5
click at [333, 123] on label "Warranty Ops" at bounding box center [331, 123] width 30 height 5
click at [324, 116] on label "Shipping Protection" at bounding box center [336, 117] width 40 height 5
click at [328, 149] on label "Reguard CS" at bounding box center [329, 147] width 26 height 5
click at [320, 161] on label "Open - All" at bounding box center [327, 161] width 23 height 5
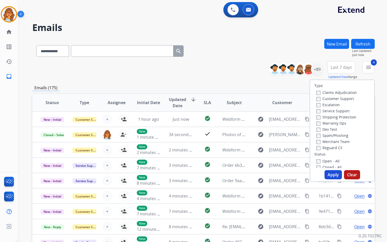
click at [331, 174] on button "Apply" at bounding box center [332, 174] width 17 height 9
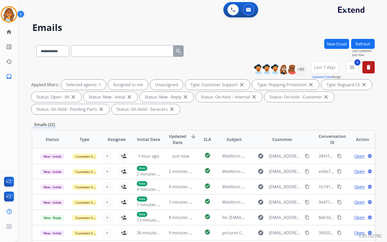
click at [330, 67] on span "Last 7 days" at bounding box center [324, 67] width 21 height 2
click at [317, 130] on div "Last 90 days" at bounding box center [323, 130] width 28 height 8
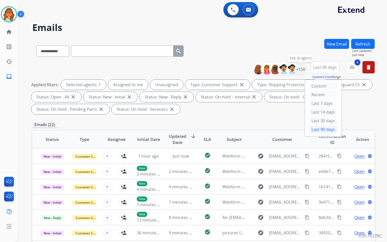
click at [301, 70] on div "+150" at bounding box center [300, 69] width 12 height 12
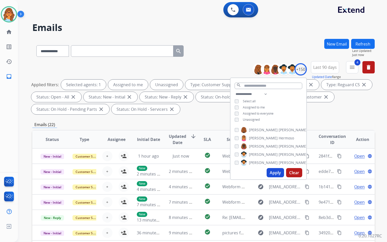
click at [252, 119] on span "Unassigned" at bounding box center [251, 120] width 17 height 4
click at [276, 172] on button "Apply" at bounding box center [274, 172] width 17 height 9
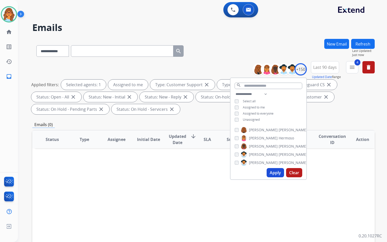
click at [234, 47] on div "**********" at bounding box center [203, 50] width 342 height 22
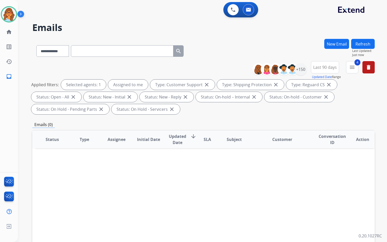
click at [308, 37] on div "**********" at bounding box center [196, 139] width 357 height 242
click at [337, 45] on button "New Email" at bounding box center [336, 44] width 25 height 10
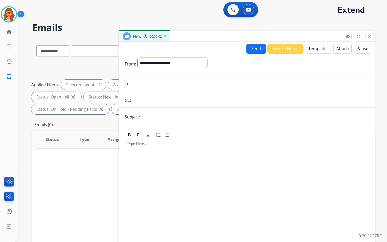
click at [178, 63] on select "**********" at bounding box center [172, 63] width 70 height 10
select select "**********"
click at [137, 58] on select "**********" at bounding box center [172, 63] width 70 height 10
click at [151, 86] on input "email" at bounding box center [250, 84] width 236 height 10
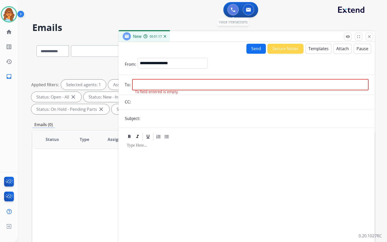
click at [235, 10] on button at bounding box center [232, 9] width 11 height 11
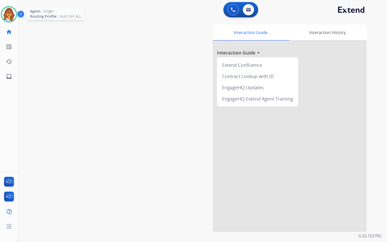
click at [14, 13] on img at bounding box center [9, 14] width 14 height 14
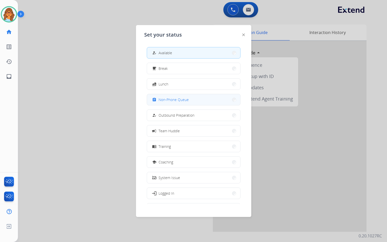
click at [194, 100] on button "assignment Non-Phone Queue" at bounding box center [193, 99] width 93 height 11
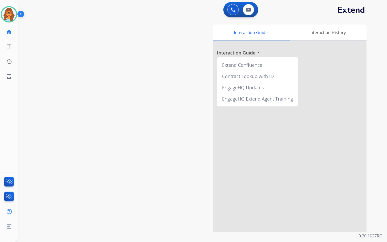
drag, startPoint x: 141, startPoint y: -21, endPoint x: 137, endPoint y: -18, distance: 4.4
click at [137, 0] on html "Outbound call Quit Outbound call Quit Schedule interaction + Add to my list Cus…" at bounding box center [193, 121] width 387 height 242
click at [10, 16] on img at bounding box center [9, 14] width 14 height 14
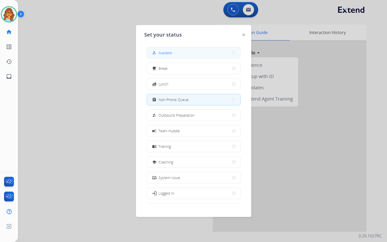
click at [165, 54] on span "Available" at bounding box center [165, 52] width 14 height 5
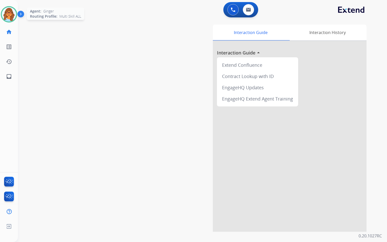
click at [7, 14] on img at bounding box center [9, 14] width 14 height 14
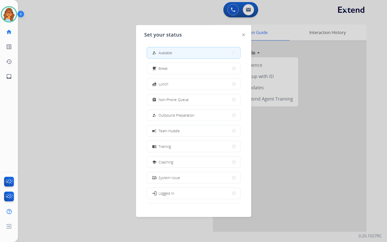
click at [60, 48] on div at bounding box center [193, 121] width 387 height 242
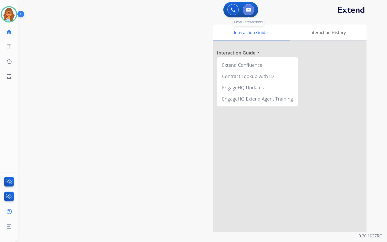
click at [250, 8] on img at bounding box center [248, 10] width 5 height 4
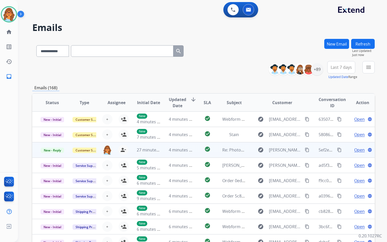
click at [358, 149] on span "Open" at bounding box center [359, 150] width 10 height 6
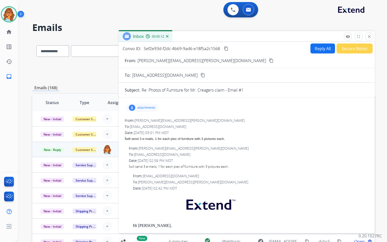
click at [316, 47] on button "Reply All" at bounding box center [322, 49] width 25 height 10
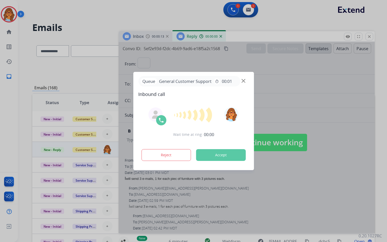
select select "**********"
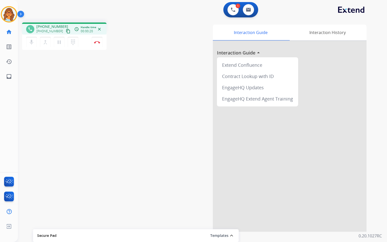
click at [66, 32] on mat-icon "content_copy" at bounding box center [68, 31] width 5 height 5
click at [66, 29] on mat-icon "content_copy" at bounding box center [68, 31] width 5 height 5
click at [98, 45] on button "Disconnect" at bounding box center [97, 42] width 11 height 11
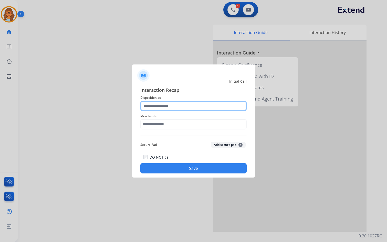
click at [177, 106] on input "text" at bounding box center [193, 106] width 106 height 10
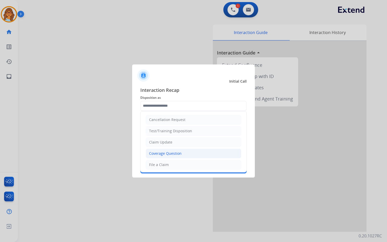
click at [173, 154] on div "Coverage Question" at bounding box center [165, 153] width 33 height 5
type input "**********"
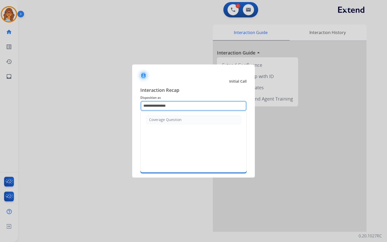
drag, startPoint x: 183, startPoint y: 104, endPoint x: 111, endPoint y: 105, distance: 71.7
click at [0, 105] on app-contact-recap-modal "**********" at bounding box center [0, 121] width 0 height 242
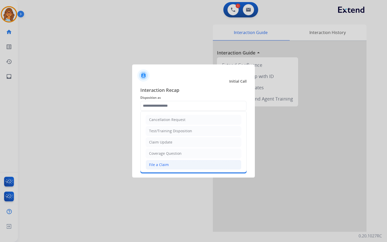
click at [163, 165] on div "File a Claim" at bounding box center [159, 164] width 20 height 5
type input "**********"
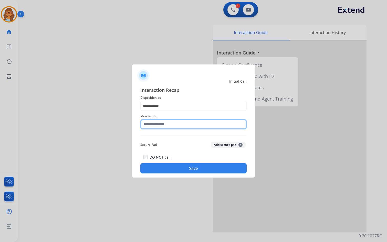
click at [177, 125] on input "text" at bounding box center [193, 124] width 106 height 10
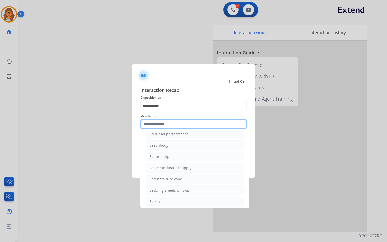
scroll to position [1229, 0]
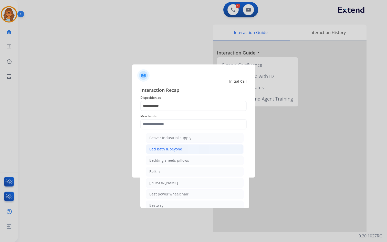
click at [154, 149] on div "Bed bath & beyond" at bounding box center [165, 149] width 33 height 5
type input "**********"
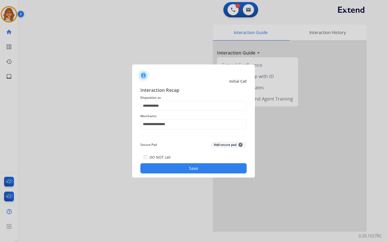
click at [207, 165] on button "Save" at bounding box center [193, 168] width 106 height 10
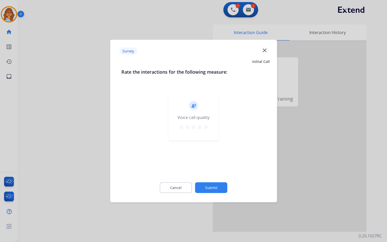
click at [208, 130] on mat-icon "star" at bounding box center [206, 127] width 6 height 6
click at [217, 189] on button "Submit" at bounding box center [211, 188] width 32 height 11
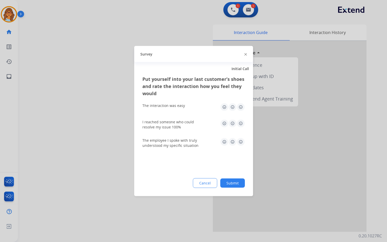
click at [241, 107] on img at bounding box center [241, 107] width 8 height 8
click at [240, 125] on img at bounding box center [241, 124] width 8 height 8
click at [240, 142] on img at bounding box center [241, 142] width 8 height 8
click at [232, 186] on button "Submit" at bounding box center [232, 183] width 25 height 9
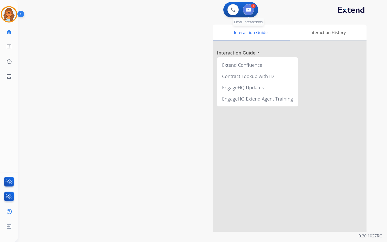
click at [246, 8] on img at bounding box center [248, 10] width 5 height 4
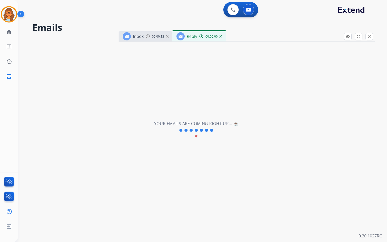
select select "**********"
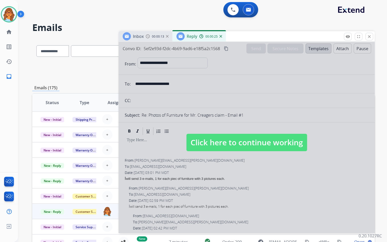
click at [249, 143] on span "Click here to continue working" at bounding box center [246, 142] width 121 height 17
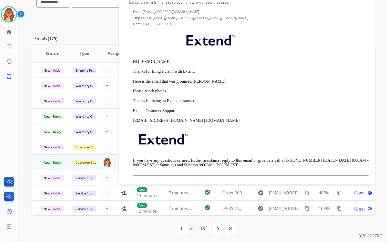
scroll to position [27, 0]
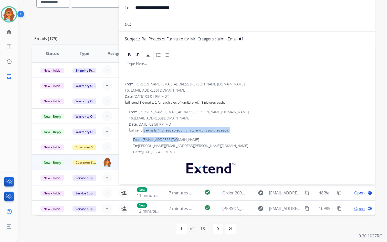
drag, startPoint x: 144, startPoint y: 130, endPoint x: 221, endPoint y: 134, distance: 76.9
click at [221, 134] on div "From: brad.creager@yahoo.com To: support@extend.com Date: 08/13/2025 - 03:01 PM…" at bounding box center [247, 193] width 244 height 222
drag, startPoint x: 221, startPoint y: 134, endPoint x: 242, endPoint y: 141, distance: 22.3
click at [242, 141] on div "From: support@extend.com ginger.quick@mcibpo.com" at bounding box center [251, 139] width 236 height 5
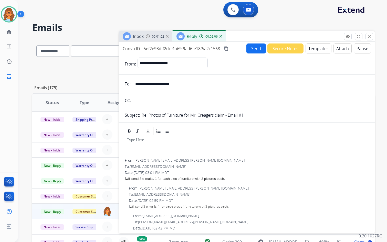
select select "**********"
click at [150, 36] on div "00:02:00" at bounding box center [157, 36] width 23 height 5
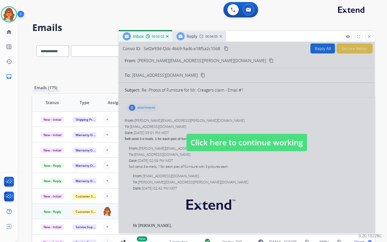
click at [234, 146] on span "Click here to continue working" at bounding box center [246, 142] width 121 height 17
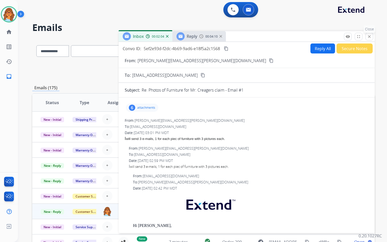
click at [369, 39] on mat-icon "close" at bounding box center [369, 36] width 5 height 5
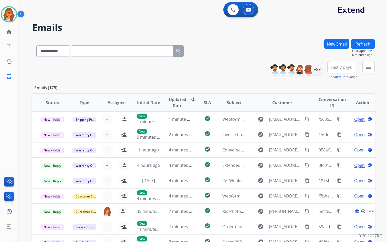
click at [335, 45] on button "New Email" at bounding box center [336, 44] width 25 height 10
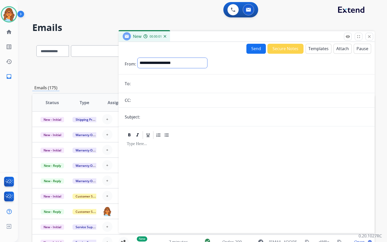
click at [151, 63] on select "**********" at bounding box center [172, 63] width 70 height 10
select select "**********"
click at [137, 58] on select "**********" at bounding box center [172, 63] width 70 height 10
click at [152, 85] on input "email" at bounding box center [250, 84] width 236 height 10
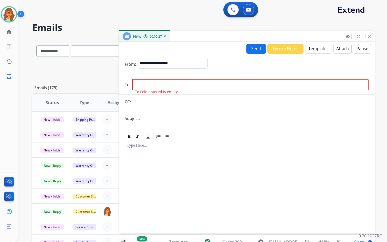
click at [146, 86] on input "email" at bounding box center [250, 84] width 236 height 11
click at [79, 50] on input "text" at bounding box center [122, 51] width 102 height 12
paste input "**********"
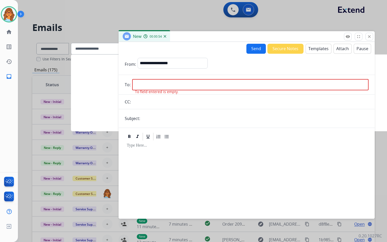
type input "**********"
click at [97, 74] on div "Searching..." at bounding box center [251, 93] width 352 height 69
click at [371, 38] on button "close Close" at bounding box center [369, 37] width 8 height 8
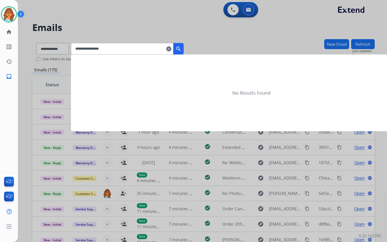
click at [171, 48] on mat-icon "clear" at bounding box center [168, 49] width 5 height 6
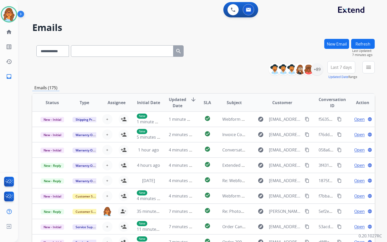
click at [338, 41] on button "New Email" at bounding box center [336, 44] width 25 height 10
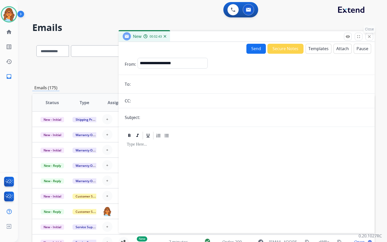
click at [371, 37] on mat-icon "close" at bounding box center [369, 36] width 5 height 5
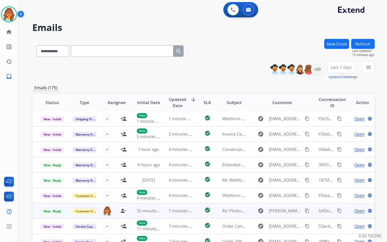
scroll to position [49, 0]
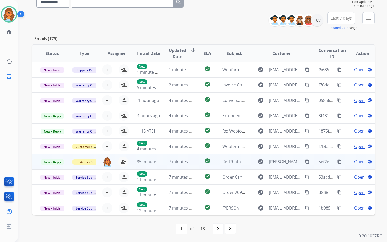
click at [360, 161] on span "Open" at bounding box center [359, 162] width 10 height 6
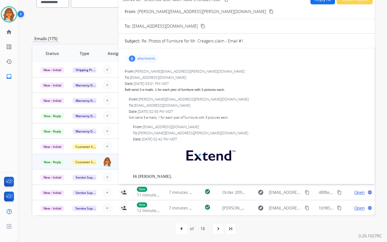
click at [133, 59] on div "6" at bounding box center [132, 59] width 6 height 6
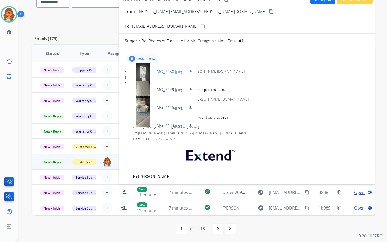
click at [145, 73] on div at bounding box center [143, 72] width 26 height 18
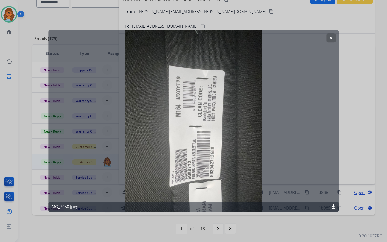
click at [331, 35] on button "clear" at bounding box center [330, 37] width 9 height 9
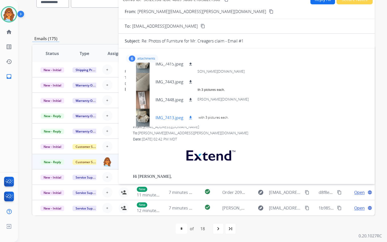
scroll to position [51, 0]
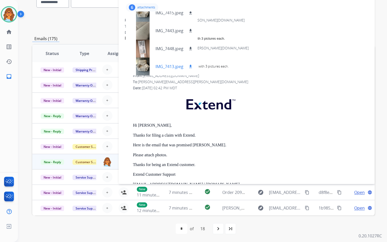
click at [140, 67] on div at bounding box center [143, 67] width 26 height 18
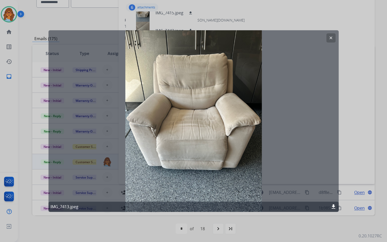
click at [334, 207] on mat-icon "download" at bounding box center [333, 207] width 6 height 6
click at [330, 37] on mat-icon "clear" at bounding box center [330, 38] width 5 height 5
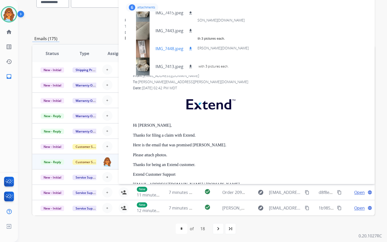
click at [143, 48] on div at bounding box center [143, 49] width 26 height 18
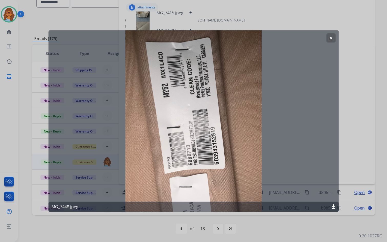
click at [334, 206] on mat-icon "download" at bounding box center [333, 207] width 6 height 6
click at [333, 36] on button "clear" at bounding box center [330, 37] width 9 height 9
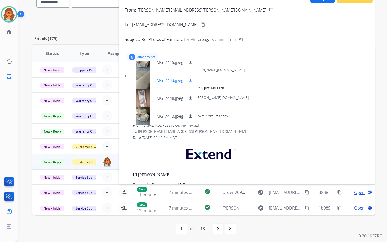
scroll to position [0, 0]
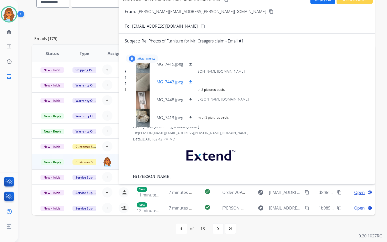
click at [137, 81] on div at bounding box center [143, 82] width 26 height 18
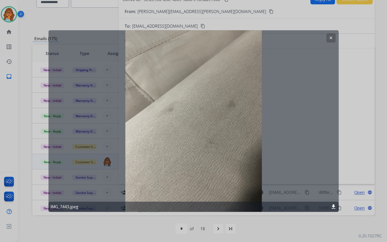
click at [335, 206] on mat-icon "download" at bounding box center [333, 207] width 6 height 6
click at [332, 37] on mat-icon "clear" at bounding box center [330, 38] width 5 height 5
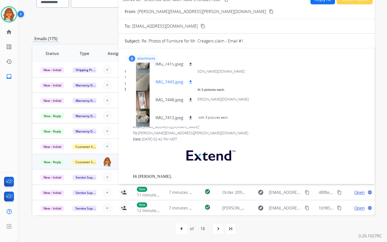
scroll to position [18, 0]
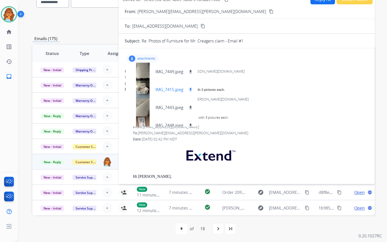
click at [143, 86] on div at bounding box center [143, 90] width 26 height 18
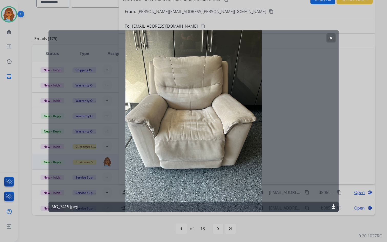
click at [333, 206] on mat-icon "download" at bounding box center [333, 207] width 6 height 6
click at [331, 39] on mat-icon "clear" at bounding box center [330, 38] width 5 height 5
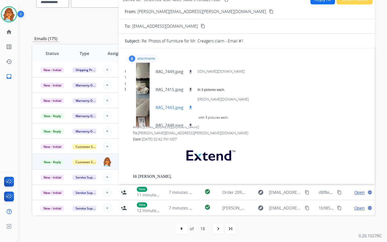
scroll to position [0, 0]
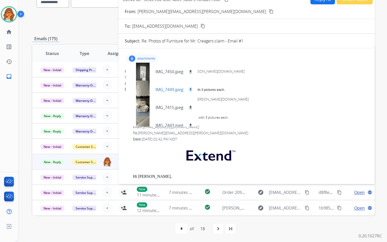
click at [141, 88] on div at bounding box center [143, 90] width 26 height 18
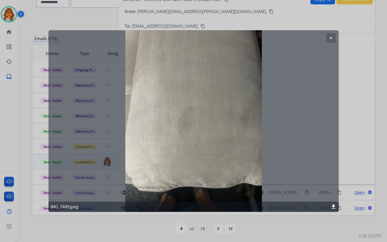
click at [337, 208] on div "IMG_7449.jpeg download" at bounding box center [193, 207] width 290 height 10
click at [332, 207] on mat-icon "download" at bounding box center [333, 207] width 6 height 6
click at [332, 38] on mat-icon "clear" at bounding box center [330, 38] width 5 height 5
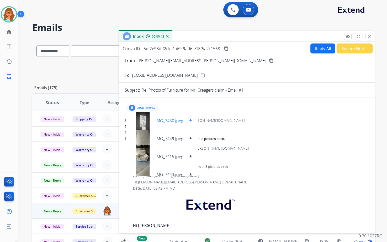
click at [144, 119] on div at bounding box center [143, 121] width 26 height 18
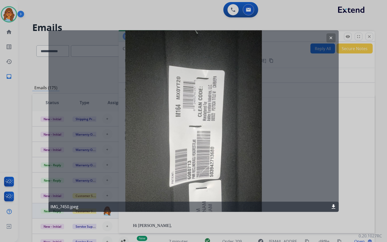
click at [336, 209] on mat-icon "download" at bounding box center [333, 207] width 6 height 6
click at [332, 206] on mat-icon "download" at bounding box center [333, 207] width 6 height 6
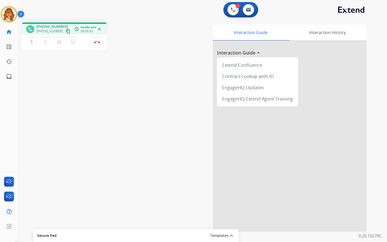
click at [66, 29] on mat-icon "content_copy" at bounding box center [68, 31] width 5 height 5
click at [164, 15] on div "1 Voice Interactions 0 Email Interactions" at bounding box center [199, 10] width 350 height 16
click at [100, 43] on img at bounding box center [97, 42] width 6 height 3
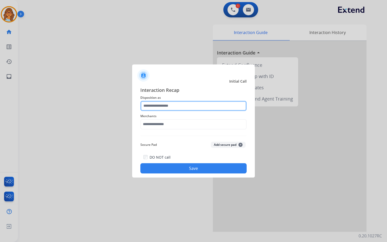
click at [174, 105] on input "text" at bounding box center [193, 106] width 106 height 10
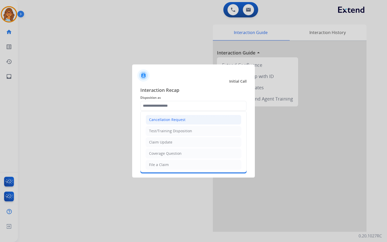
click at [173, 120] on div "Cancellation Request" at bounding box center [167, 119] width 36 height 5
type input "**********"
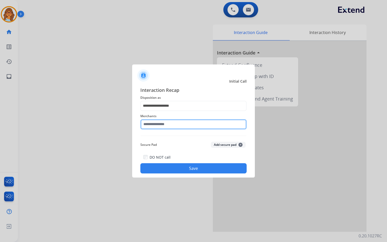
click at [168, 124] on input "text" at bounding box center [193, 124] width 106 height 10
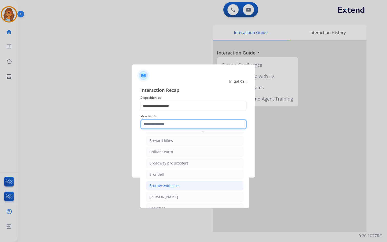
scroll to position [1510, 0]
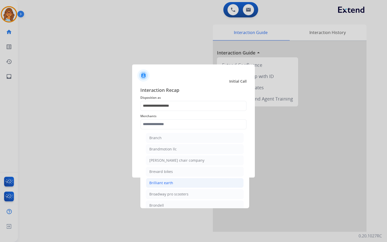
click at [163, 183] on div "Brilliant earth" at bounding box center [161, 182] width 24 height 5
type input "**********"
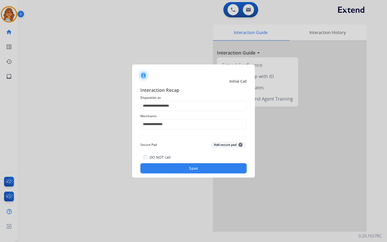
click at [199, 165] on button "Save" at bounding box center [193, 168] width 106 height 10
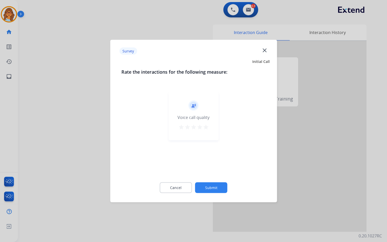
click at [207, 127] on mat-icon "star" at bounding box center [206, 127] width 6 height 6
click at [220, 190] on button "Submit" at bounding box center [211, 188] width 32 height 11
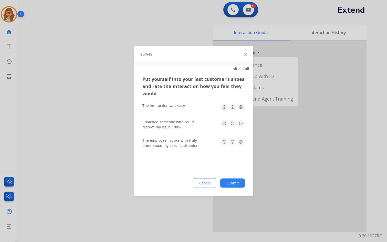
click at [238, 182] on button "Submit" at bounding box center [232, 183] width 25 height 9
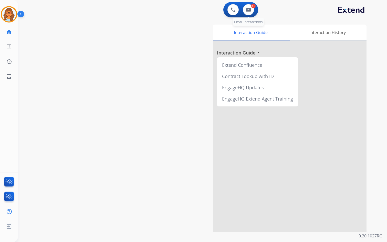
click at [251, 8] on div "0.5" at bounding box center [253, 6] width 5 height 5
click at [169, 37] on div "Interaction Guide Interaction History Interaction Guide arrow_drop_up Extend Co…" at bounding box center [261, 128] width 210 height 207
click at [8, 8] on img at bounding box center [9, 14] width 14 height 14
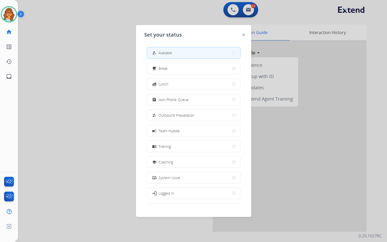
click at [106, 49] on div at bounding box center [193, 121] width 387 height 242
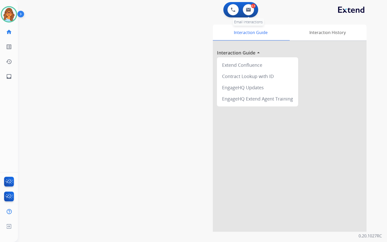
click at [253, 6] on div "0.5" at bounding box center [253, 6] width 5 height 5
click at [249, 11] on img at bounding box center [248, 10] width 5 height 4
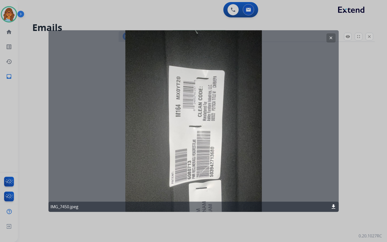
select select "**********"
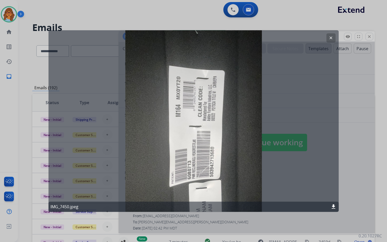
click at [333, 37] on mat-icon "clear" at bounding box center [330, 38] width 5 height 5
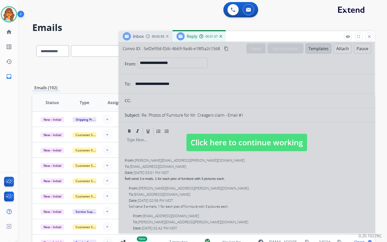
click at [250, 140] on span "Click here to continue working" at bounding box center [246, 142] width 121 height 17
select select
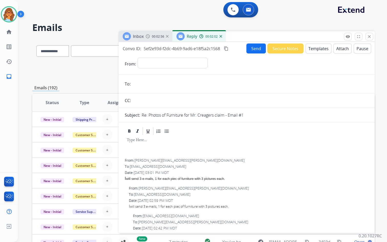
click at [318, 50] on button "Templates" at bounding box center [318, 49] width 26 height 10
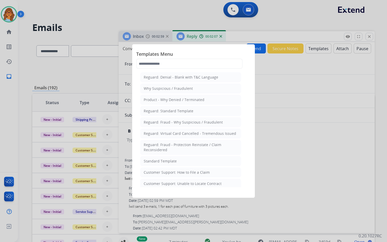
click at [345, 87] on div at bounding box center [193, 121] width 387 height 242
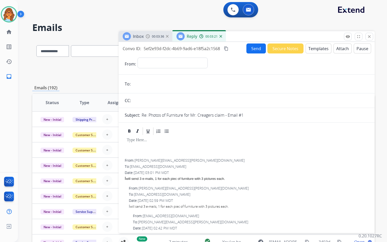
click at [228, 48] on mat-icon "content_copy" at bounding box center [226, 48] width 5 height 5
click at [9, 16] on img at bounding box center [9, 14] width 14 height 14
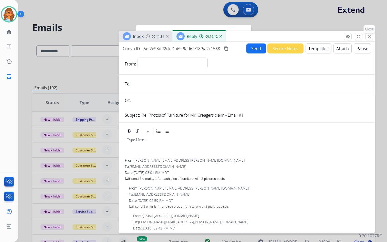
click at [370, 39] on button "close Close" at bounding box center [369, 37] width 8 height 8
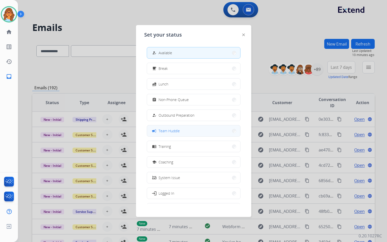
click at [172, 130] on span "Team Huddle" at bounding box center [168, 130] width 21 height 5
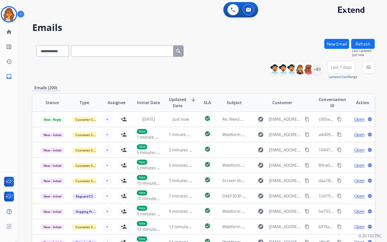
click at [210, 65] on div "**********" at bounding box center [203, 70] width 342 height 18
click at [371, 69] on mat-icon "menu" at bounding box center [368, 67] width 6 height 6
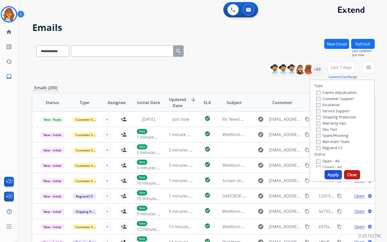
click at [326, 160] on label "Open - All" at bounding box center [327, 161] width 23 height 5
click at [345, 66] on span "Last 7 days" at bounding box center [340, 67] width 21 height 2
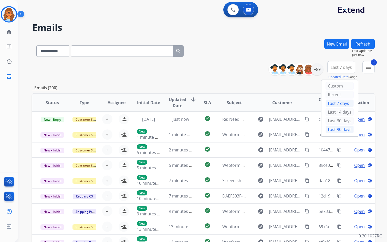
click at [344, 133] on div "Last 90 days" at bounding box center [339, 130] width 28 height 8
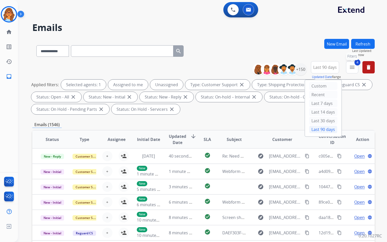
click at [352, 70] on button "4 menu Filters" at bounding box center [352, 67] width 12 height 12
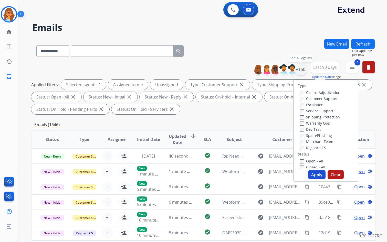
click at [302, 67] on div "+150" at bounding box center [300, 69] width 12 height 12
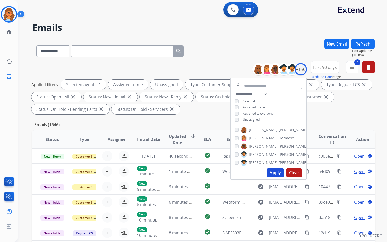
click at [246, 115] on div "**********" at bounding box center [268, 107] width 76 height 33
click at [246, 118] on span "Unassigned" at bounding box center [251, 120] width 17 height 4
click at [274, 172] on button "Apply" at bounding box center [274, 172] width 17 height 9
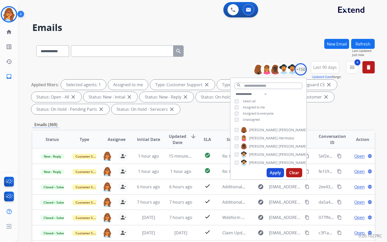
click at [275, 174] on button "Apply" at bounding box center [274, 172] width 17 height 9
click at [353, 69] on mat-icon "menu" at bounding box center [352, 67] width 6 height 6
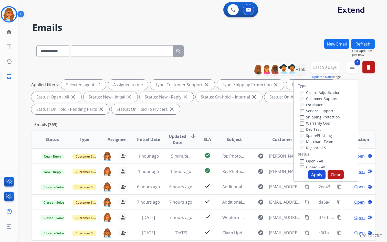
click at [315, 176] on button "Apply" at bounding box center [316, 174] width 17 height 9
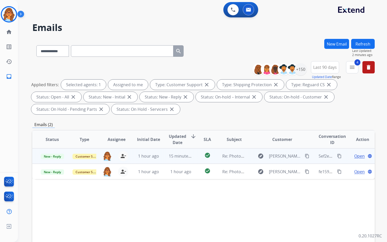
click at [355, 156] on span "Open" at bounding box center [359, 156] width 10 height 6
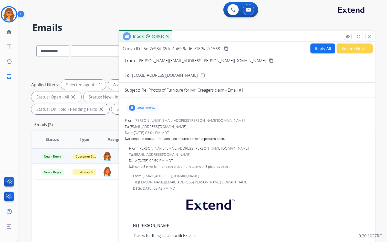
click at [137, 109] on p "attachments" at bounding box center [146, 108] width 18 height 4
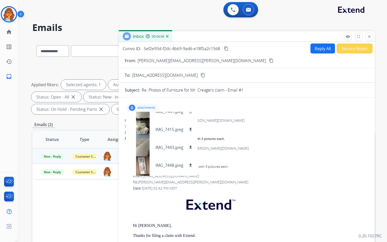
scroll to position [44, 0]
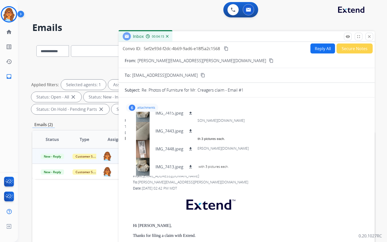
click at [249, 121] on div "From: [PERSON_NAME][EMAIL_ADDRESS][PERSON_NAME][DOMAIN_NAME]" at bounding box center [247, 120] width 244 height 5
click at [248, 121] on div "From: [PERSON_NAME][EMAIL_ADDRESS][PERSON_NAME][DOMAIN_NAME]" at bounding box center [247, 120] width 244 height 5
drag, startPoint x: 234, startPoint y: 126, endPoint x: 227, endPoint y: 119, distance: 9.8
click at [234, 126] on div "To: [EMAIL_ADDRESS][DOMAIN_NAME]" at bounding box center [247, 126] width 244 height 5
click at [222, 117] on div "6 attachments IMG_7450.jpeg download IMG_7449.jpeg download IMG_7415.jpeg downl…" at bounding box center [247, 223] width 256 height 242
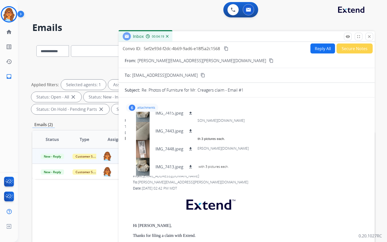
click at [254, 139] on div "I will send 3 e-mails, 1 for each piec of furniture with 3 pictures each." at bounding box center [247, 138] width 244 height 6
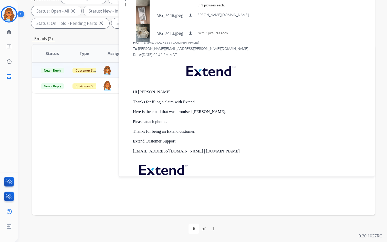
scroll to position [0, 0]
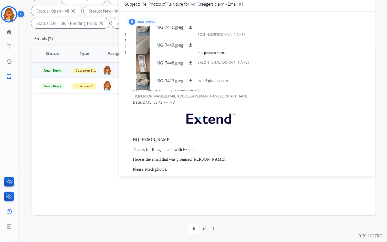
click at [187, 15] on div "6 attachments IMG_7450.jpeg download IMG_7449.jpeg download IMG_7415.jpeg downl…" at bounding box center [247, 137] width 256 height 251
click at [136, 21] on div "6 attachments IMG_7450.jpeg download IMG_7449.jpeg download IMG_7415.jpeg downl…" at bounding box center [142, 22] width 33 height 8
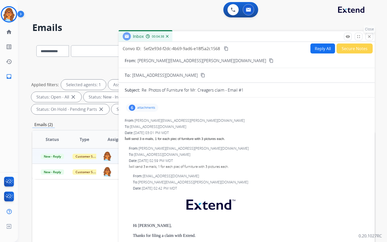
click at [367, 36] on mat-icon "close" at bounding box center [369, 36] width 5 height 5
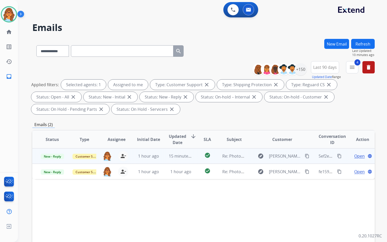
click at [337, 155] on mat-icon "content_copy" at bounding box center [339, 156] width 5 height 5
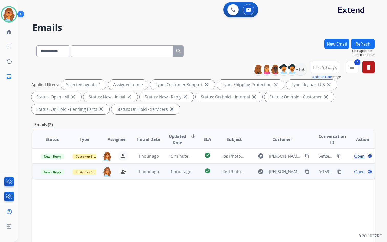
click at [354, 172] on span "Open" at bounding box center [359, 172] width 10 height 6
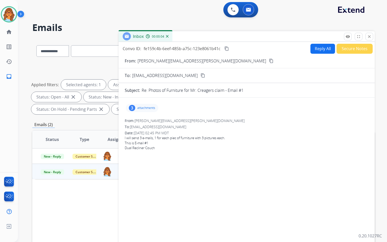
click at [148, 108] on p "attachments" at bounding box center [146, 108] width 18 height 4
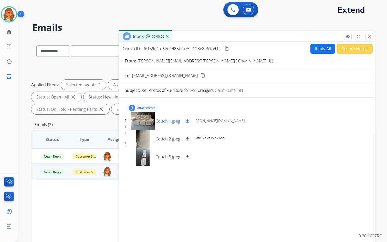
click at [142, 121] on div at bounding box center [143, 121] width 26 height 18
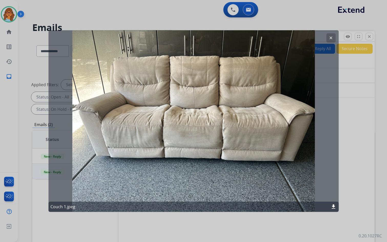
click at [333, 207] on mat-icon "download" at bounding box center [333, 207] width 6 height 6
click at [330, 38] on mat-icon "clear" at bounding box center [330, 38] width 5 height 5
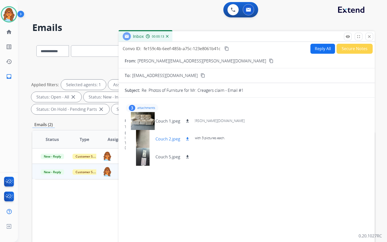
click at [141, 135] on div at bounding box center [143, 139] width 26 height 18
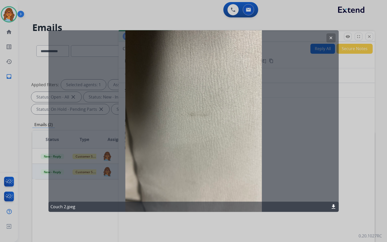
click at [333, 208] on mat-icon "download" at bounding box center [333, 207] width 6 height 6
click at [331, 37] on mat-icon "clear" at bounding box center [330, 38] width 5 height 5
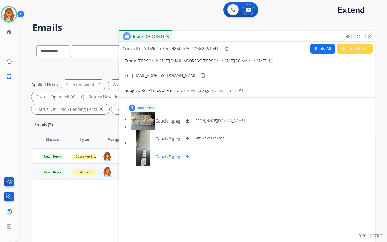
click at [137, 155] on div at bounding box center [143, 157] width 26 height 18
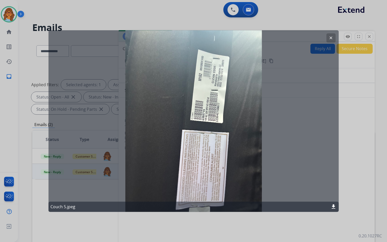
click at [330, 207] on div "Couch 5.jpeg download" at bounding box center [193, 207] width 290 height 10
click at [332, 206] on mat-icon "download" at bounding box center [333, 207] width 6 height 6
click at [360, 187] on div at bounding box center [193, 121] width 387 height 242
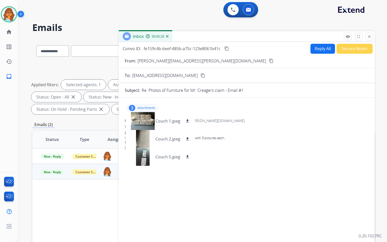
click at [226, 47] on mat-icon "content_copy" at bounding box center [226, 48] width 5 height 5
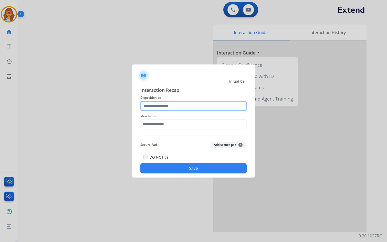
click at [203, 103] on input "text" at bounding box center [193, 106] width 106 height 10
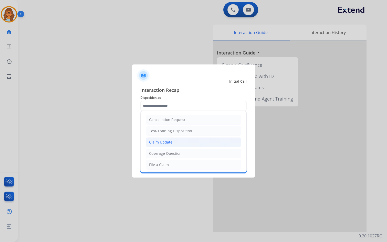
click at [176, 141] on li "Claim Update" at bounding box center [193, 142] width 95 height 10
type input "**********"
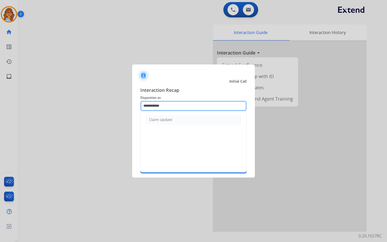
drag, startPoint x: 173, startPoint y: 104, endPoint x: 126, endPoint y: 108, distance: 47.0
click at [0, 108] on app-contact-recap-modal "**********" at bounding box center [0, 121] width 0 height 242
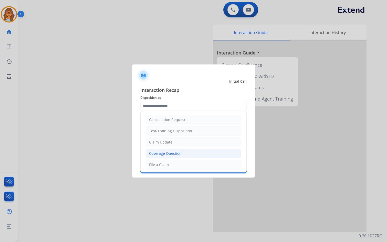
click at [169, 153] on div "Coverage Question" at bounding box center [165, 153] width 33 height 5
type input "**********"
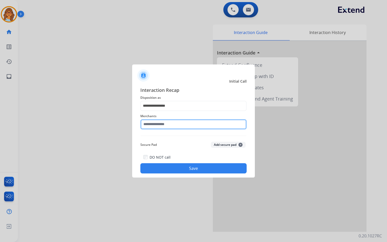
click at [165, 124] on input "text" at bounding box center [193, 124] width 106 height 10
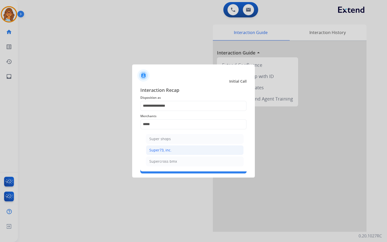
click at [179, 150] on li "Super73, inc." at bounding box center [195, 150] width 98 height 10
type input "**********"
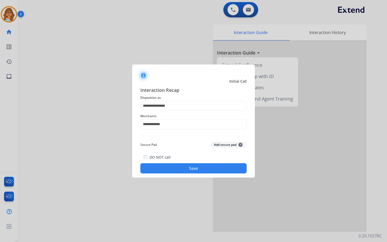
click at [195, 166] on button "Save" at bounding box center [193, 168] width 106 height 10
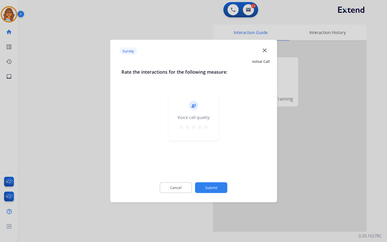
click at [205, 126] on mat-icon "star" at bounding box center [206, 127] width 6 height 6
click at [212, 186] on button "Submit" at bounding box center [211, 188] width 32 height 11
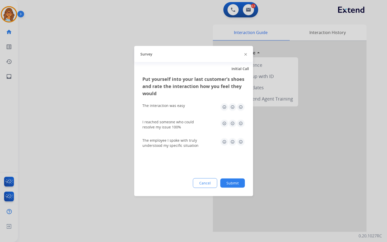
click at [238, 179] on button "Submit" at bounding box center [232, 183] width 25 height 9
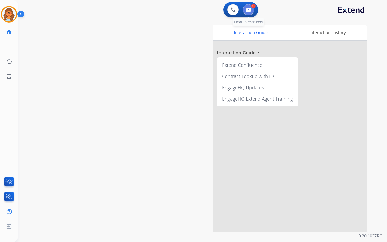
click at [253, 11] on button at bounding box center [248, 9] width 11 height 11
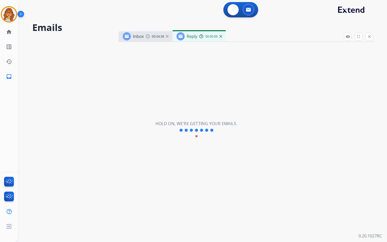
select select "**********"
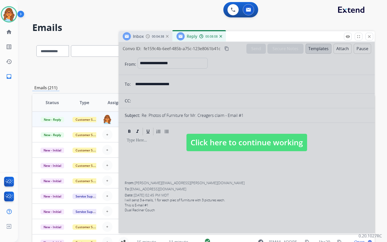
click at [282, 147] on span "Click here to continue working" at bounding box center [246, 142] width 121 height 17
select select
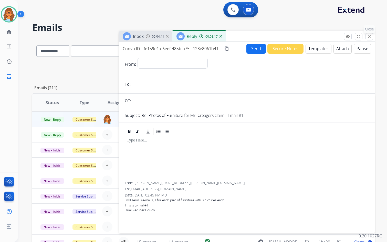
click at [369, 36] on mat-icon "close" at bounding box center [369, 36] width 5 height 5
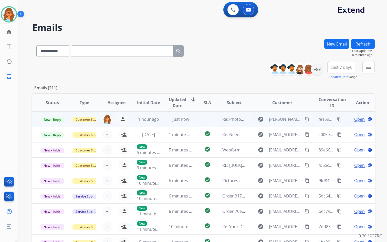
click at [357, 120] on span "Open" at bounding box center [359, 119] width 10 height 6
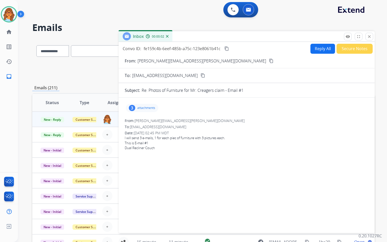
click at [131, 109] on div "3" at bounding box center [132, 108] width 6 height 6
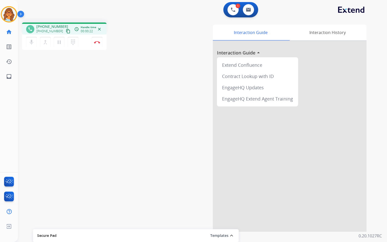
click at [66, 31] on mat-icon "content_copy" at bounding box center [68, 31] width 5 height 5
click at [101, 43] on button "Disconnect" at bounding box center [97, 42] width 11 height 11
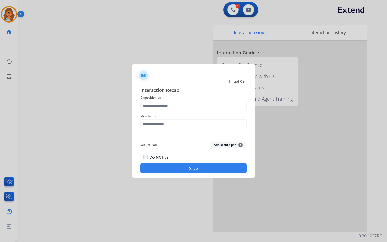
drag, startPoint x: 166, startPoint y: 101, endPoint x: 168, endPoint y: 105, distance: 3.9
click at [180, 105] on input "text" at bounding box center [193, 106] width 106 height 10
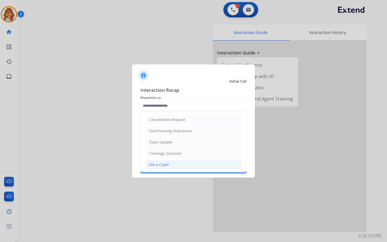
click at [175, 166] on li "File a Claim" at bounding box center [193, 165] width 95 height 10
type input "**********"
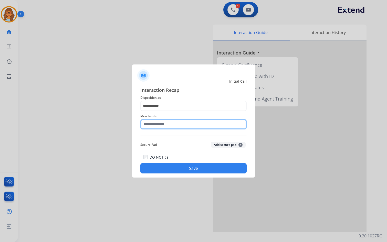
click at [178, 126] on input "text" at bounding box center [193, 124] width 106 height 10
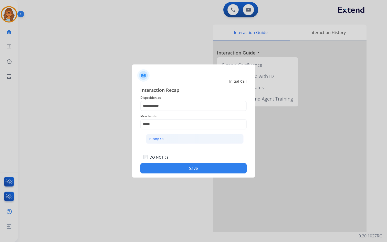
click at [171, 139] on li "hiboy ca" at bounding box center [195, 139] width 98 height 10
type input "********"
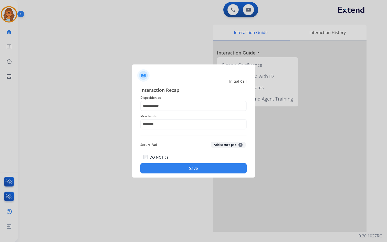
click at [186, 170] on button "Save" at bounding box center [193, 168] width 106 height 10
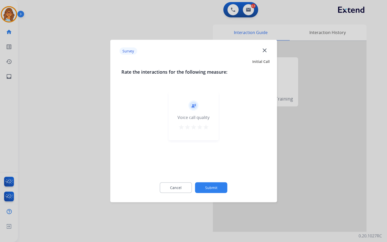
click at [205, 128] on mat-icon "star" at bounding box center [206, 127] width 6 height 6
click at [211, 186] on button "Submit" at bounding box center [211, 188] width 32 height 11
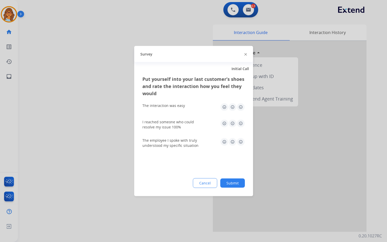
click at [240, 185] on button "Submit" at bounding box center [232, 183] width 25 height 9
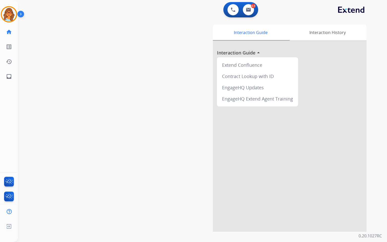
click at [250, 16] on div "0 Voice Interactions 0.5 Email Interactions" at bounding box center [240, 9] width 35 height 15
click at [250, 10] on img at bounding box center [248, 10] width 5 height 4
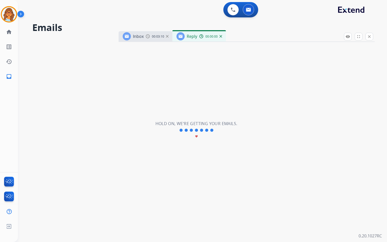
select select "**********"
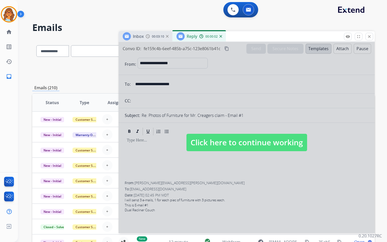
click at [151, 37] on div "00:03:10" at bounding box center [157, 36] width 23 height 5
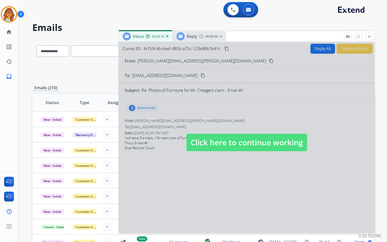
click at [228, 142] on span "Click here to continue working" at bounding box center [246, 142] width 121 height 17
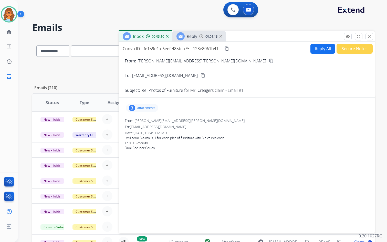
click at [19, 19] on img at bounding box center [21, 15] width 9 height 10
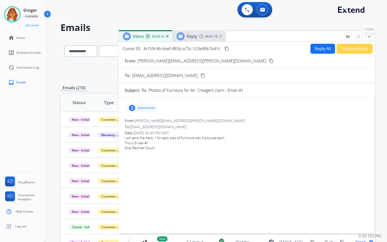
click at [369, 37] on mat-icon "close" at bounding box center [369, 36] width 5 height 5
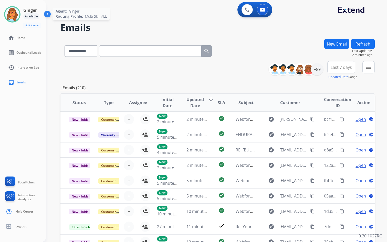
click at [9, 13] on img at bounding box center [12, 14] width 14 height 14
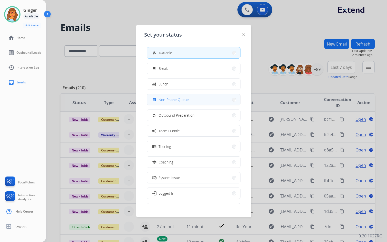
click at [179, 99] on span "Non-Phone Queue" at bounding box center [173, 99] width 30 height 5
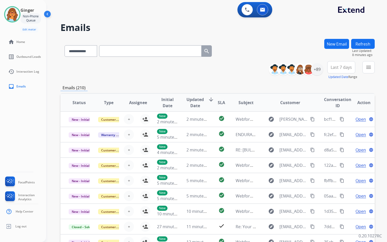
click at [49, 13] on img at bounding box center [48, 15] width 10 height 10
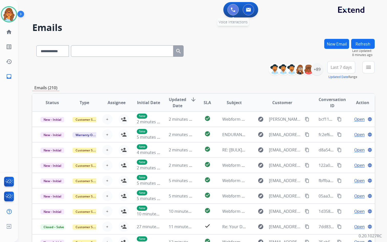
click at [234, 10] on img at bounding box center [233, 9] width 5 height 5
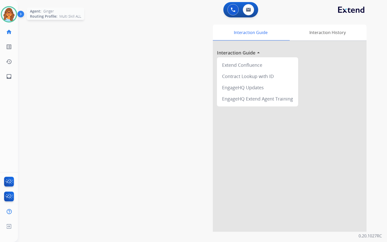
click at [10, 12] on img at bounding box center [9, 14] width 14 height 14
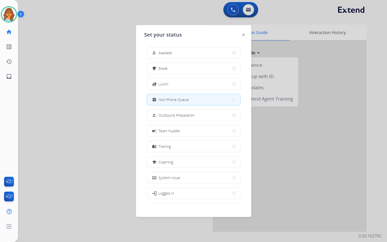
drag, startPoint x: 192, startPoint y: 50, endPoint x: 195, endPoint y: 51, distance: 3.8
click at [191, 50] on button "how_to_reg Available" at bounding box center [193, 52] width 93 height 11
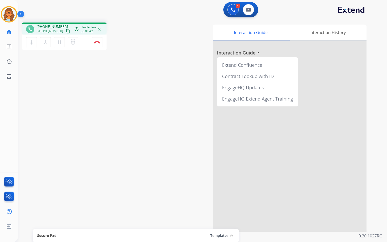
click at [66, 29] on mat-icon "content_copy" at bounding box center [68, 31] width 5 height 5
click at [98, 42] on img at bounding box center [97, 42] width 6 height 3
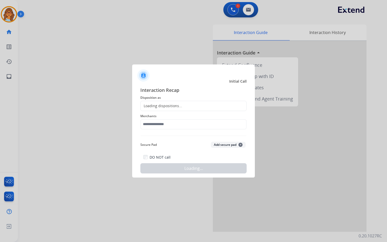
click at [160, 109] on div "Loading dispositions..." at bounding box center [193, 106] width 106 height 10
click at [161, 106] on div "Loading dispositions..." at bounding box center [161, 105] width 41 height 5
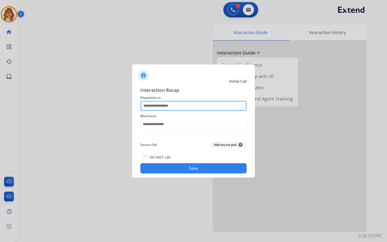
click at [174, 107] on input "text" at bounding box center [193, 106] width 106 height 10
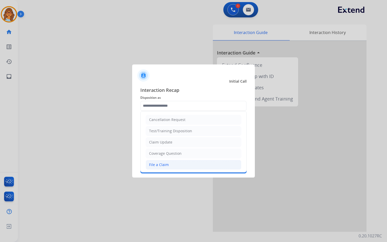
click at [176, 164] on li "File a Claim" at bounding box center [193, 165] width 95 height 10
type input "**********"
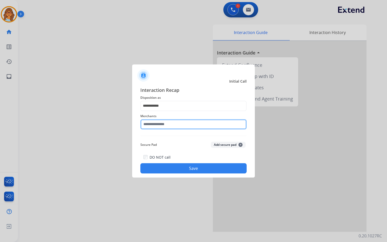
click at [172, 126] on input "text" at bounding box center [193, 124] width 106 height 10
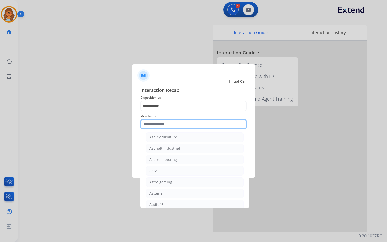
scroll to position [768, 0]
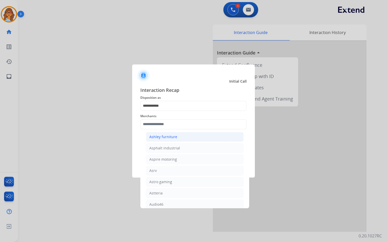
click at [172, 135] on div "Ashley furniture" at bounding box center [163, 136] width 28 height 5
type input "**********"
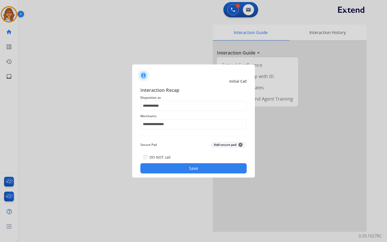
click at [200, 169] on button "Save" at bounding box center [193, 168] width 106 height 10
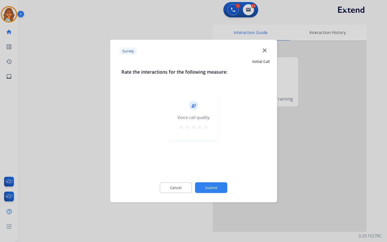
click at [206, 129] on mat-icon "star" at bounding box center [206, 127] width 6 height 6
click at [220, 187] on button "Submit" at bounding box center [211, 188] width 32 height 11
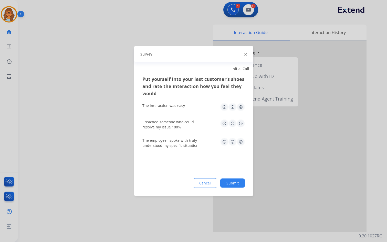
click at [237, 184] on button "Submit" at bounding box center [232, 183] width 25 height 9
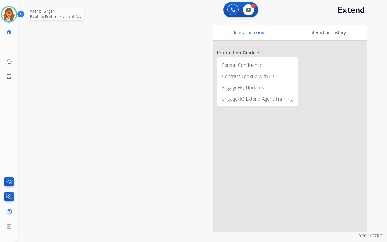
click at [15, 14] on img at bounding box center [9, 14] width 14 height 14
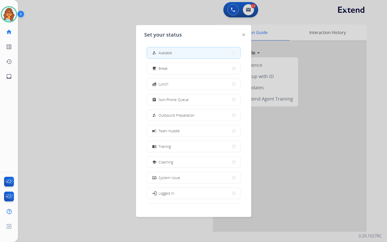
click at [280, 14] on div at bounding box center [193, 121] width 387 height 242
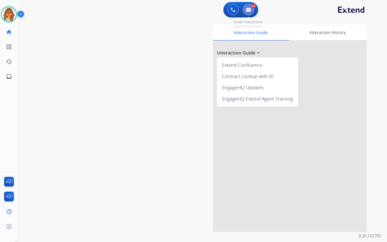
click at [250, 8] on img at bounding box center [248, 10] width 5 height 4
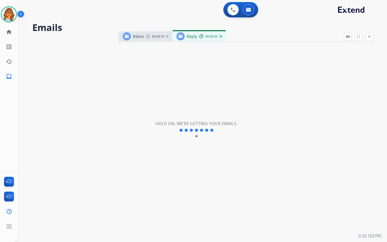
select select "**********"
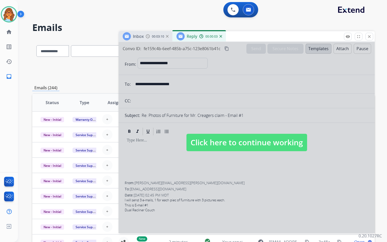
click at [203, 143] on span "Click here to continue working" at bounding box center [246, 142] width 121 height 17
select select
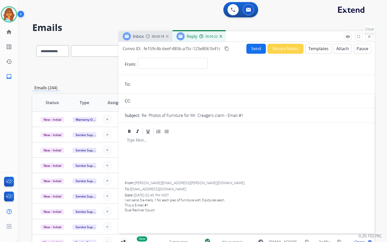
click at [371, 35] on mat-icon "close" at bounding box center [369, 36] width 5 height 5
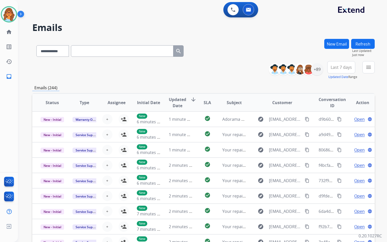
click at [332, 44] on button "New Email" at bounding box center [336, 44] width 25 height 10
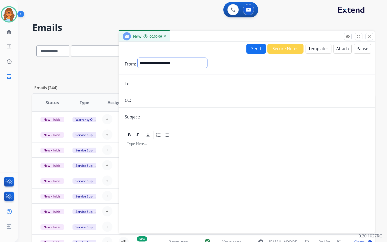
click at [193, 62] on select "**********" at bounding box center [172, 63] width 70 height 10
select select "**********"
click at [137, 58] on select "**********" at bounding box center [172, 63] width 70 height 10
click at [146, 86] on input "email" at bounding box center [250, 84] width 236 height 10
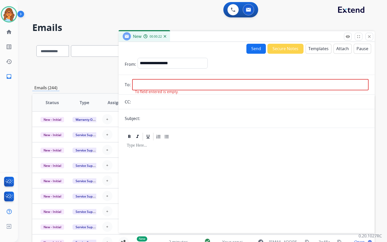
click at [138, 85] on input "email" at bounding box center [250, 84] width 236 height 11
paste input "**********"
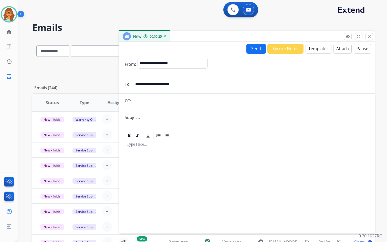
type input "**********"
click at [148, 119] on input "text" at bounding box center [255, 117] width 227 height 10
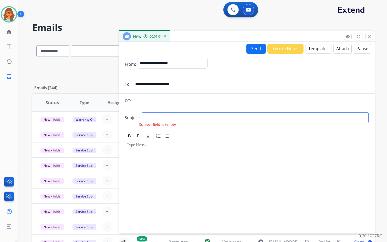
click at [185, 118] on input "text" at bounding box center [255, 117] width 227 height 11
type input "*"
type input "**********"
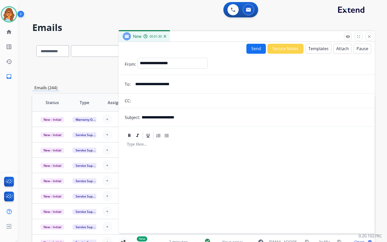
click at [321, 45] on button "Templates" at bounding box center [318, 49] width 26 height 10
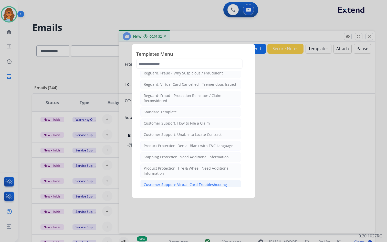
scroll to position [51, 0]
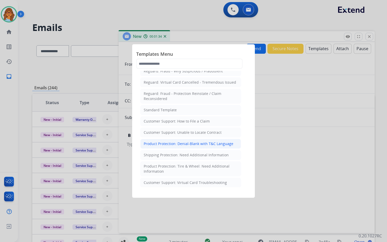
click at [183, 143] on div "Product Protection: Denial-Blank with T&C Language" at bounding box center [189, 143] width 90 height 5
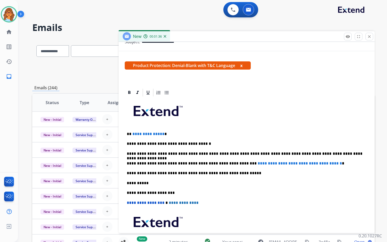
scroll to position [77, 0]
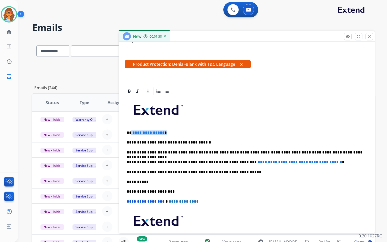
drag, startPoint x: 131, startPoint y: 132, endPoint x: 175, endPoint y: 133, distance: 44.0
click at [175, 133] on p "**********" at bounding box center [245, 133] width 236 height 5
drag, startPoint x: 231, startPoint y: 162, endPoint x: 338, endPoint y: 163, distance: 106.8
click at [338, 163] on p "**********" at bounding box center [245, 162] width 236 height 5
click at [237, 163] on p "**********" at bounding box center [245, 162] width 236 height 5
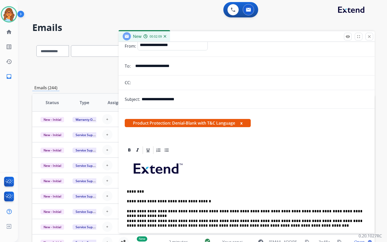
scroll to position [0, 0]
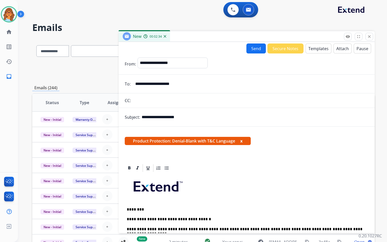
click at [342, 50] on button "Attach" at bounding box center [342, 49] width 18 height 10
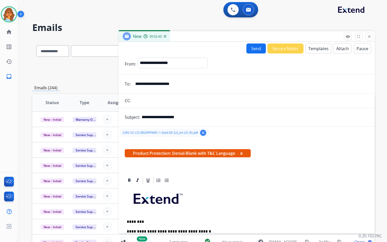
click at [252, 47] on button "Send" at bounding box center [255, 49] width 19 height 10
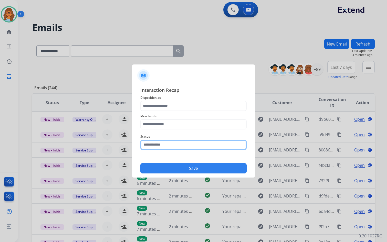
click at [160, 142] on input "text" at bounding box center [193, 145] width 106 height 10
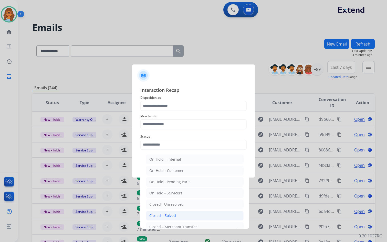
click at [152, 216] on div "Closed – Solved" at bounding box center [162, 215] width 27 height 5
type input "**********"
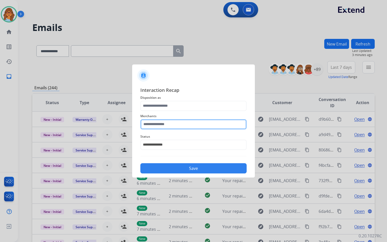
click at [168, 122] on input "text" at bounding box center [193, 124] width 106 height 10
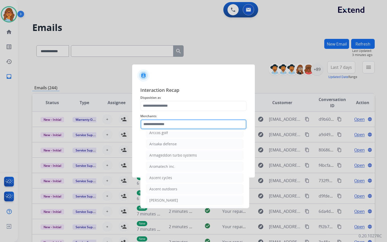
scroll to position [742, 0]
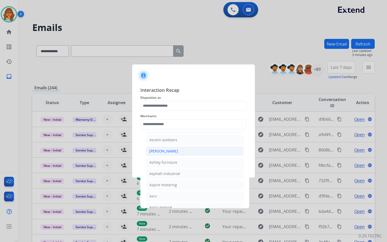
click at [182, 151] on li "[PERSON_NAME]" at bounding box center [195, 151] width 98 height 10
type input "**********"
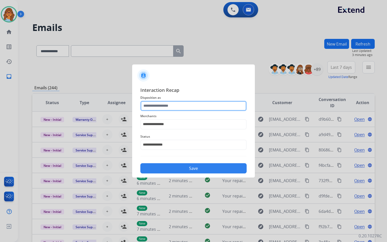
click at [178, 104] on input "text" at bounding box center [193, 106] width 106 height 10
click at [177, 107] on input "text" at bounding box center [193, 106] width 106 height 10
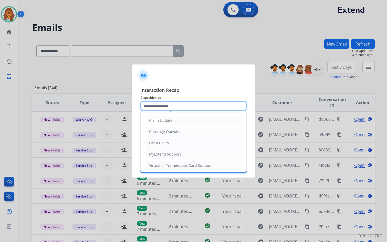
scroll to position [0, 0]
click at [166, 105] on input "text" at bounding box center [193, 106] width 106 height 10
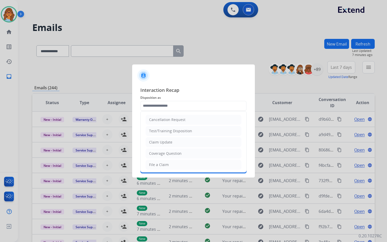
click at [173, 142] on li "Claim Update" at bounding box center [193, 142] width 95 height 10
type input "**********"
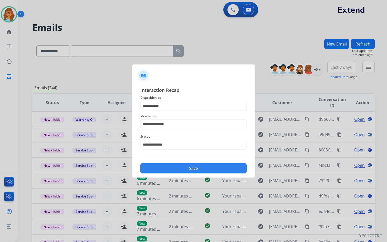
click at [195, 167] on button "Save" at bounding box center [193, 168] width 106 height 10
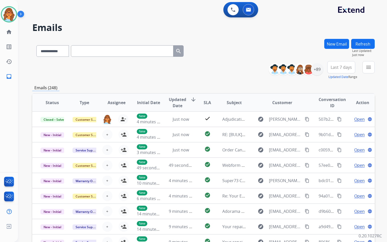
click at [179, 86] on div "Emails (248)" at bounding box center [203, 88] width 342 height 6
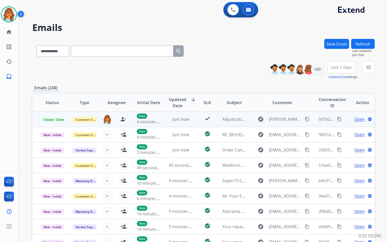
click at [337, 119] on mat-icon "content_copy" at bounding box center [339, 119] width 5 height 5
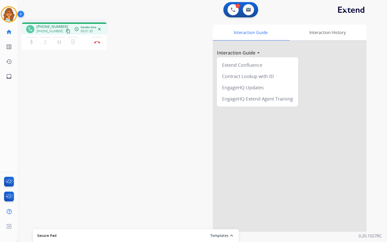
click at [66, 32] on mat-icon "content_copy" at bounding box center [68, 31] width 5 height 5
click at [98, 44] on button "Disconnect" at bounding box center [97, 42] width 11 height 11
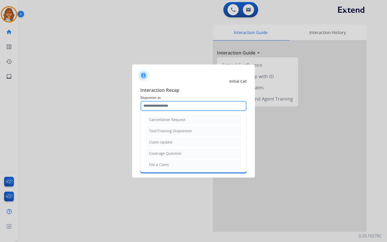
click at [164, 102] on input "text" at bounding box center [193, 106] width 106 height 10
type input "*"
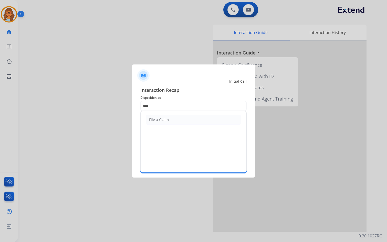
click at [165, 122] on div "File a Claim" at bounding box center [159, 119] width 20 height 5
type input "**********"
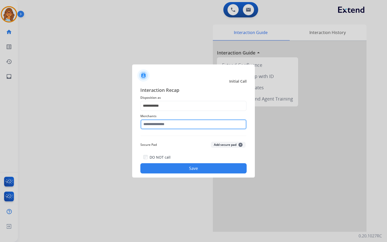
click at [167, 122] on input "text" at bounding box center [193, 124] width 106 height 10
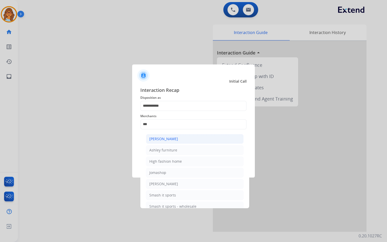
click at [193, 140] on li "[PERSON_NAME]" at bounding box center [195, 139] width 98 height 10
type input "**********"
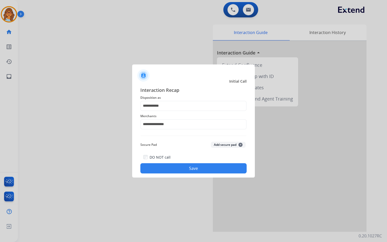
click at [183, 168] on button "Save" at bounding box center [193, 168] width 106 height 10
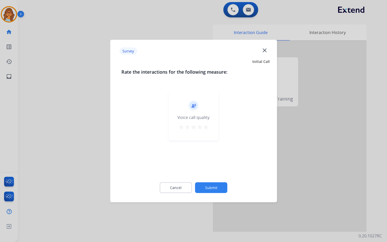
click at [201, 130] on button "star" at bounding box center [200, 128] width 6 height 8
click at [206, 128] on mat-icon "star" at bounding box center [206, 127] width 6 height 6
click at [218, 192] on button "Submit" at bounding box center [211, 188] width 32 height 11
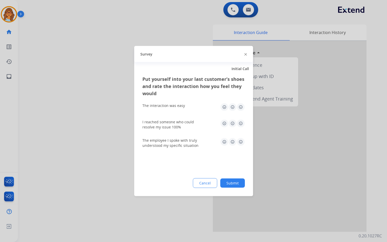
click at [252, 177] on div "Put yourself into your last customer’s shoes and rate the interaction how you f…" at bounding box center [193, 136] width 119 height 121
click at [232, 181] on button "Submit" at bounding box center [232, 183] width 25 height 9
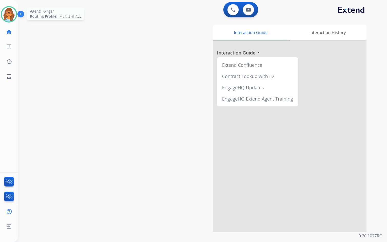
click at [7, 14] on img at bounding box center [9, 14] width 14 height 14
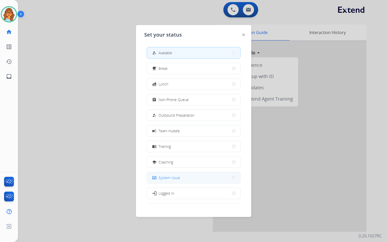
scroll to position [17, 0]
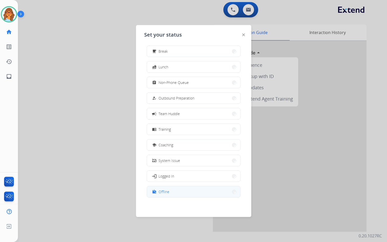
click at [175, 194] on button "work_off Offline" at bounding box center [193, 191] width 93 height 11
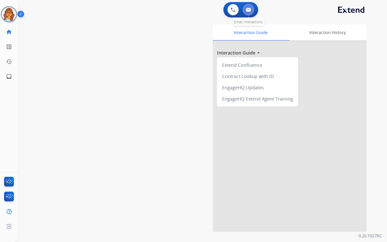
click at [251, 9] on button at bounding box center [248, 9] width 11 height 11
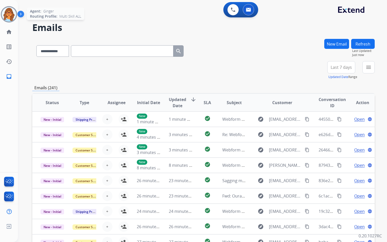
drag, startPoint x: 10, startPoint y: 16, endPoint x: 14, endPoint y: 16, distance: 3.8
click at [10, 16] on img at bounding box center [9, 14] width 14 height 14
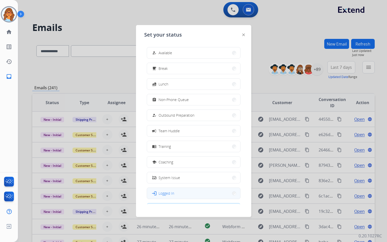
scroll to position [17, 0]
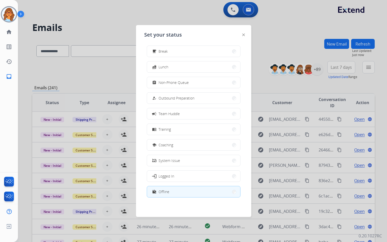
click at [82, 13] on div at bounding box center [193, 121] width 387 height 242
